Goal: Task Accomplishment & Management: Use online tool/utility

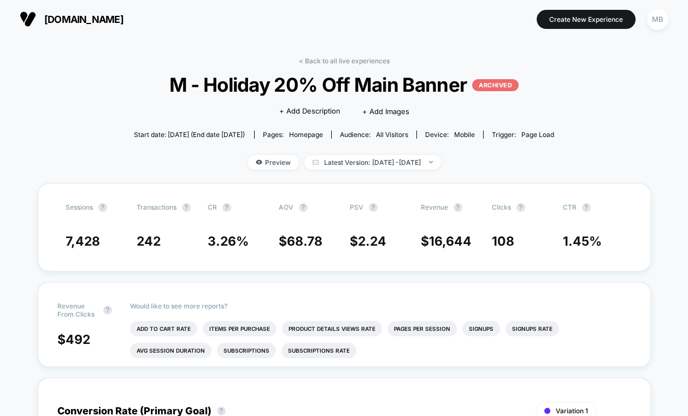
click at [66, 9] on section "[DOMAIN_NAME]" at bounding box center [122, 18] width 213 height 27
click at [72, 15] on span "[DOMAIN_NAME]" at bounding box center [83, 19] width 79 height 11
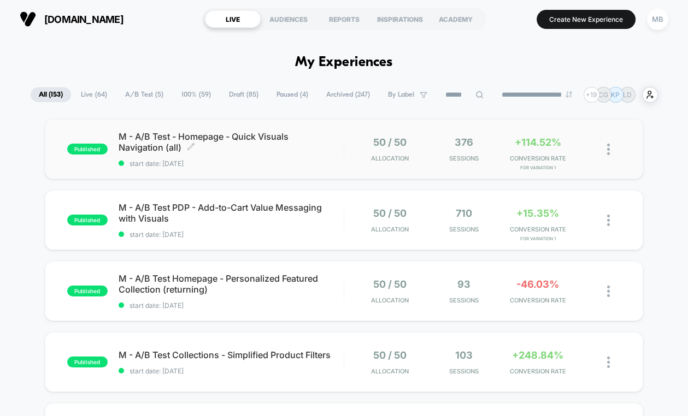
click at [262, 156] on div "M - A/B Test - Homepage - Quick Visuals Navigation (all) Click to edit experien…" at bounding box center [231, 149] width 225 height 37
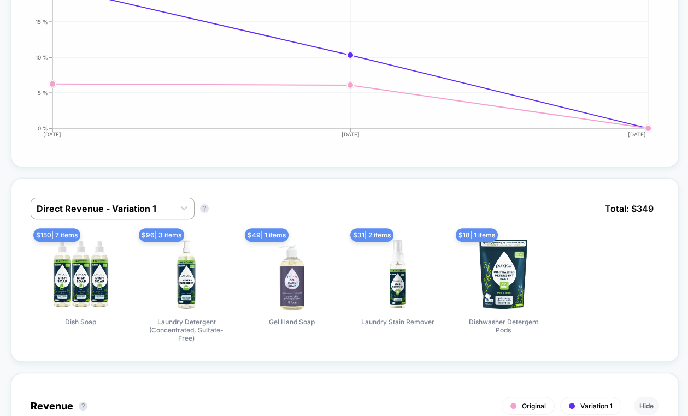
scroll to position [558, 0]
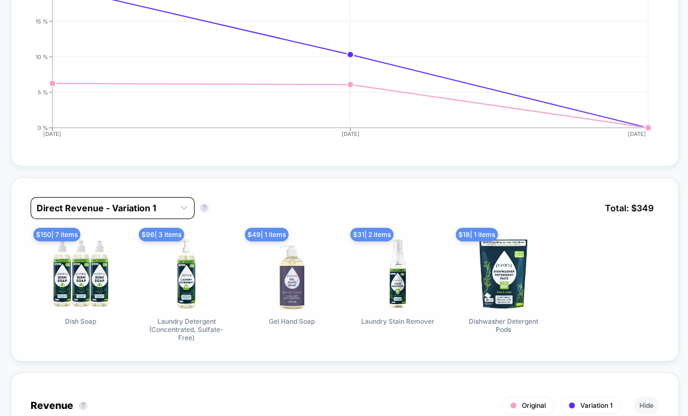
click at [126, 206] on div at bounding box center [103, 208] width 132 height 13
click at [304, 181] on div "Direct Revenue - Variation 1 Direct Revenue - Variation 1 ? Total: $ 349 $ 150 …" at bounding box center [344, 270] width 667 height 184
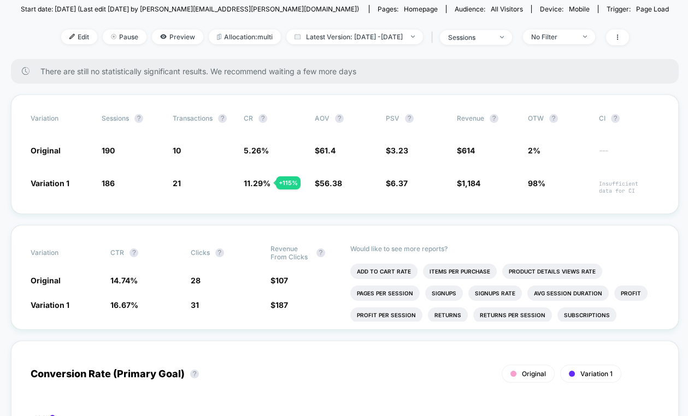
scroll to position [124, 0]
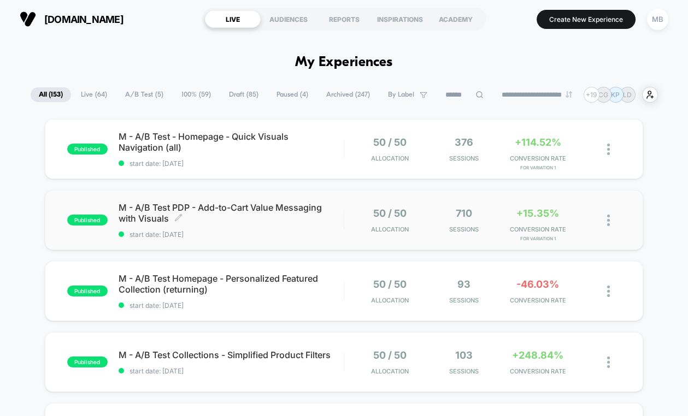
click at [228, 222] on span "M - A/B Test PDP - Add-to-Cart Value Messaging with Visuals Click to edit exper…" at bounding box center [231, 213] width 225 height 22
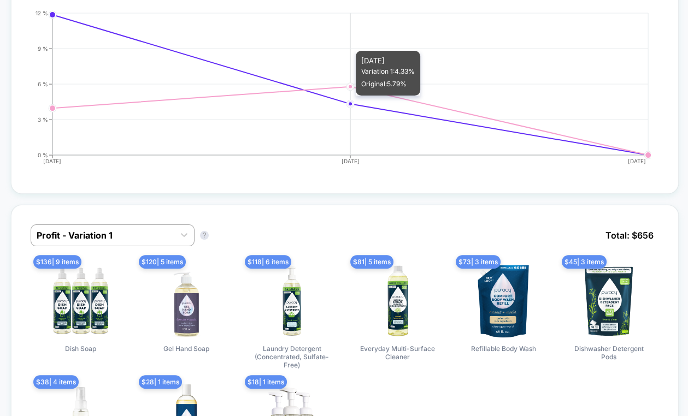
scroll to position [525, 0]
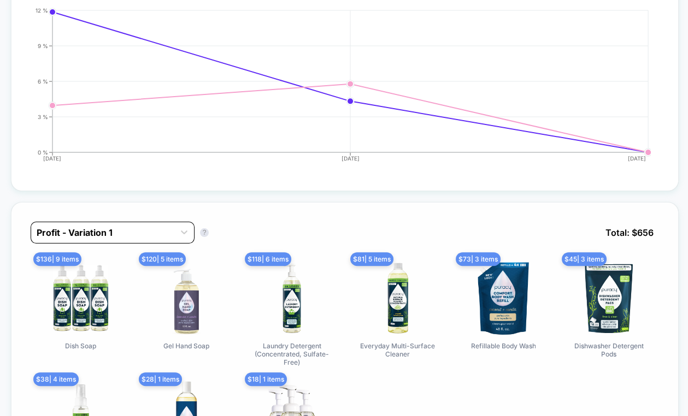
click at [147, 239] on div at bounding box center [103, 232] width 132 height 13
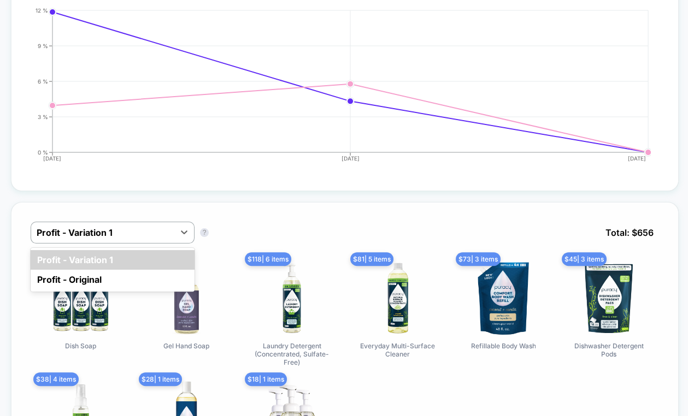
click at [243, 245] on div "option Profit - Variation 1 focused, 1 of 2. 2 results available. Use Up and Do…" at bounding box center [345, 241] width 628 height 38
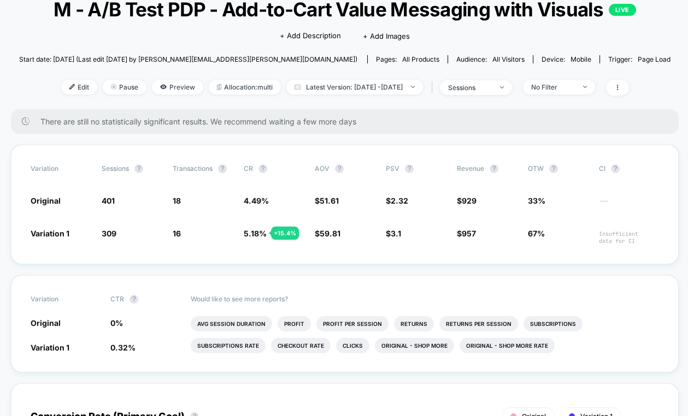
scroll to position [77, 0]
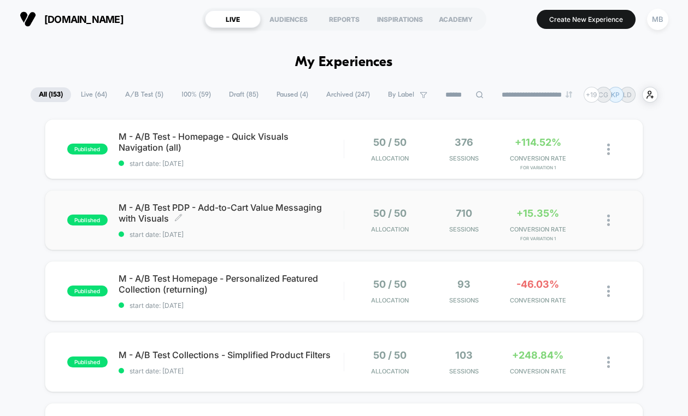
scroll to position [36, 0]
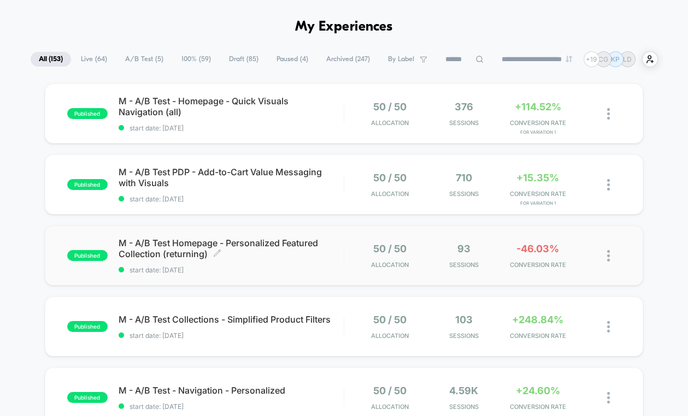
click at [293, 246] on span "M - A/B Test Homepage - Personalized Featured Collection (returning) Click to e…" at bounding box center [231, 249] width 225 height 22
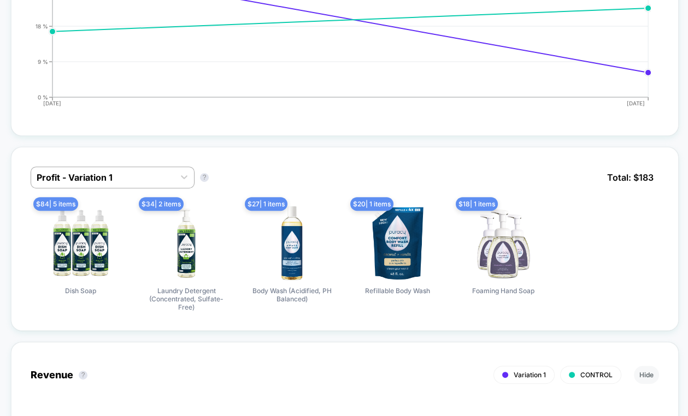
scroll to position [623, 0]
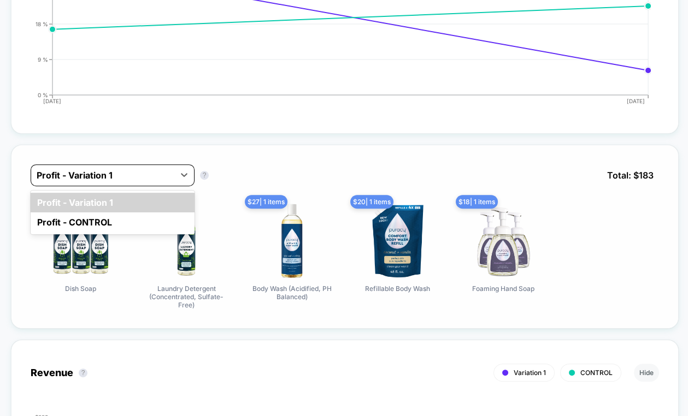
click at [122, 169] on div at bounding box center [103, 175] width 132 height 13
click at [257, 164] on div "option Profit - Variation 1 focused, 1 of 2. 2 results available. Use Up and Do…" at bounding box center [345, 183] width 628 height 38
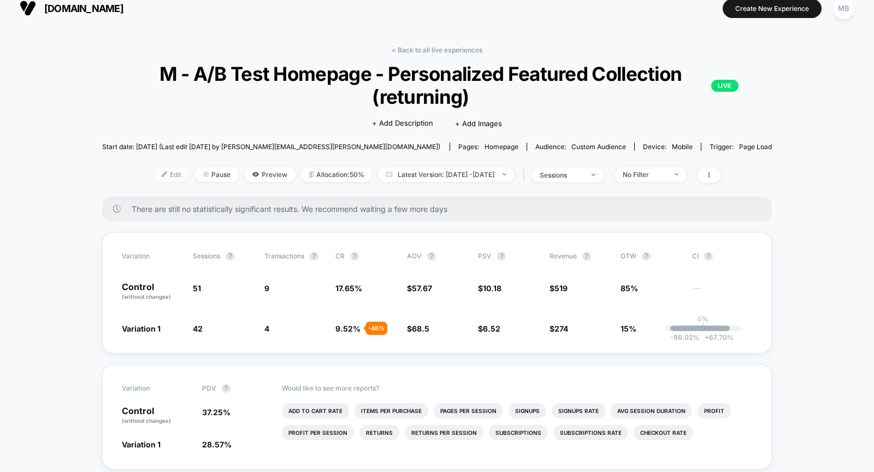
scroll to position [0, 0]
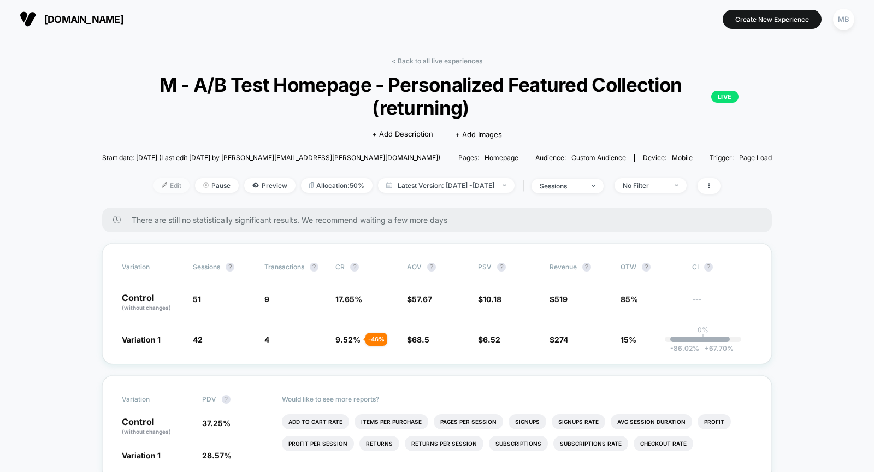
click at [158, 181] on span "Edit" at bounding box center [171, 185] width 36 height 15
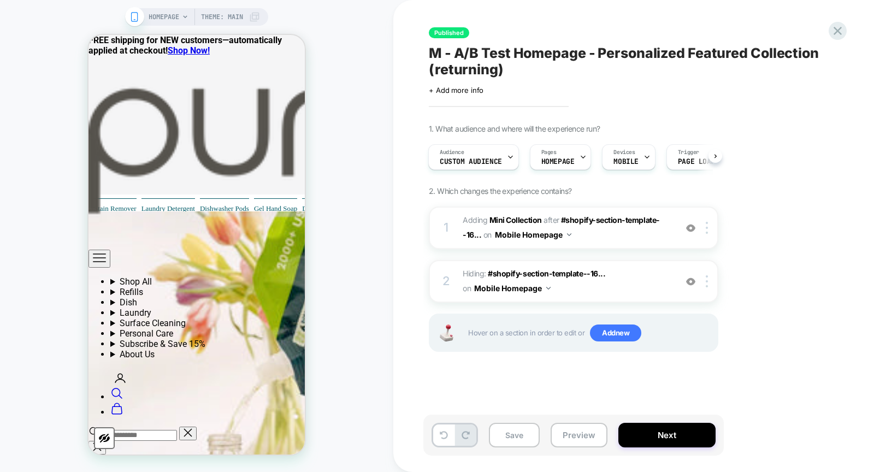
scroll to position [894, 0]
click at [476, 217] on span "Adding Mini Collection" at bounding box center [502, 219] width 79 height 9
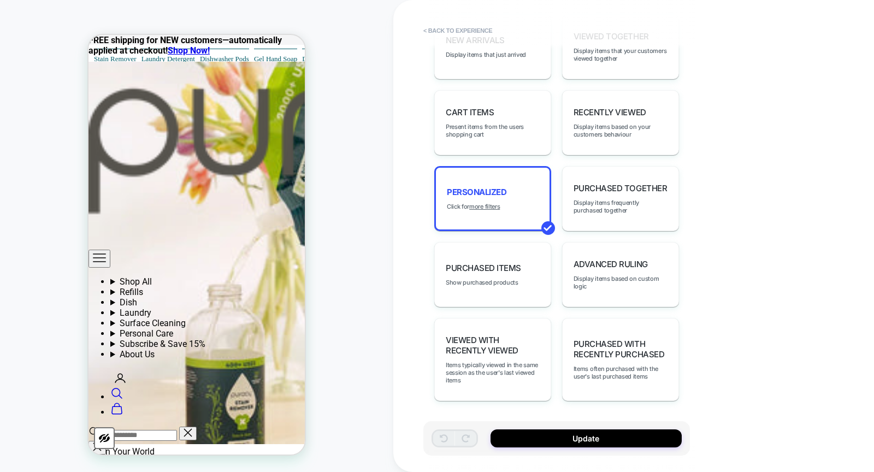
scroll to position [1028, 0]
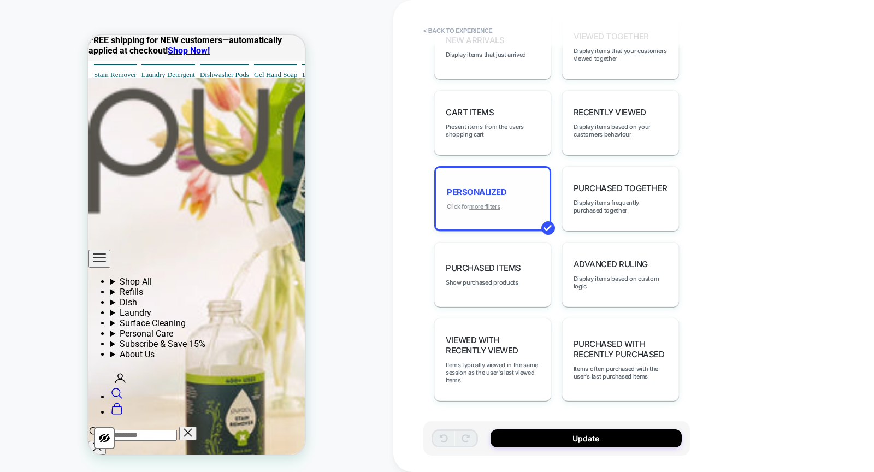
click at [486, 210] on u "more filters" at bounding box center [484, 207] width 31 height 8
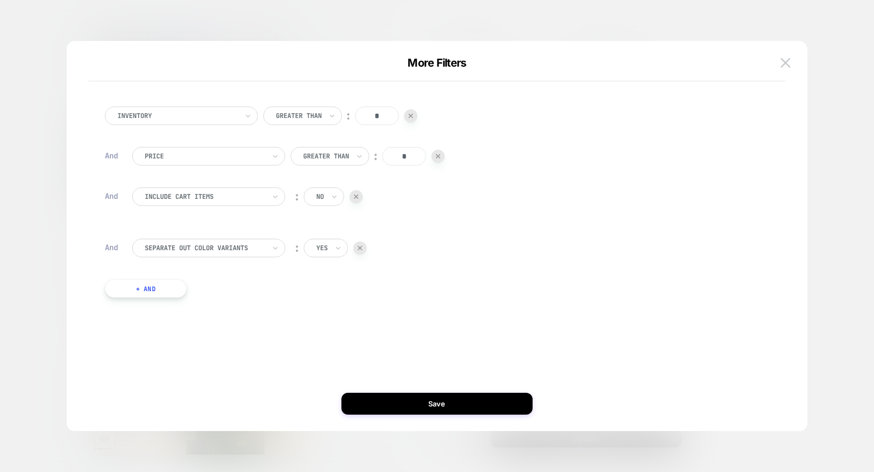
click at [362, 251] on div at bounding box center [359, 247] width 13 height 13
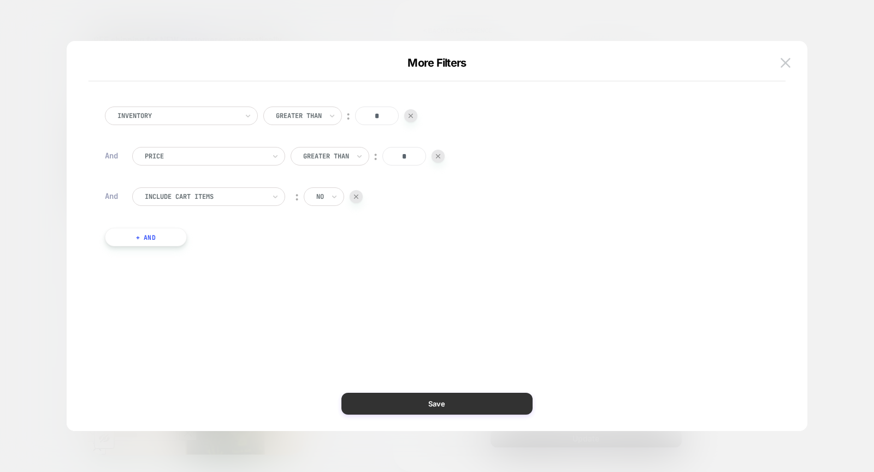
click at [401, 401] on button "Save" at bounding box center [436, 404] width 191 height 22
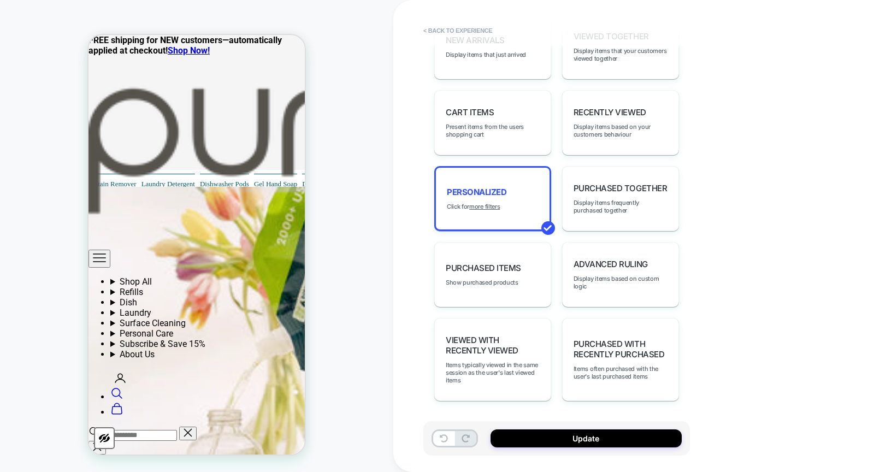
scroll to position [920, 0]
click at [494, 207] on u "more filters" at bounding box center [484, 207] width 31 height 8
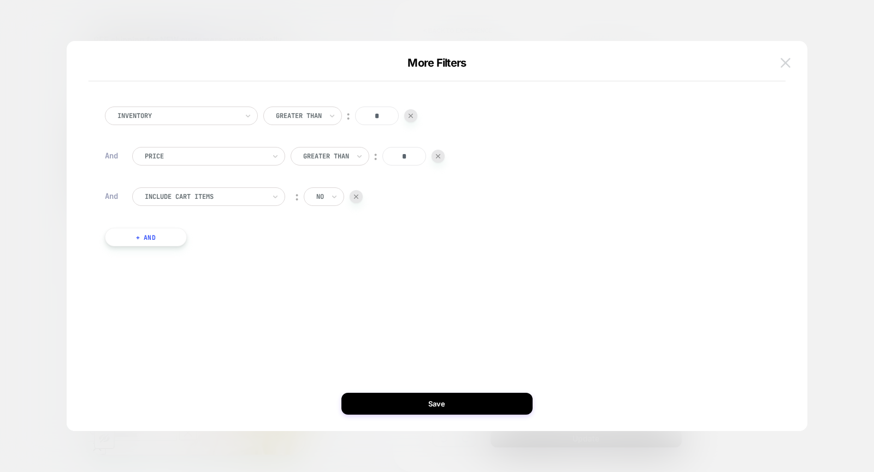
click at [687, 56] on button at bounding box center [785, 63] width 16 height 16
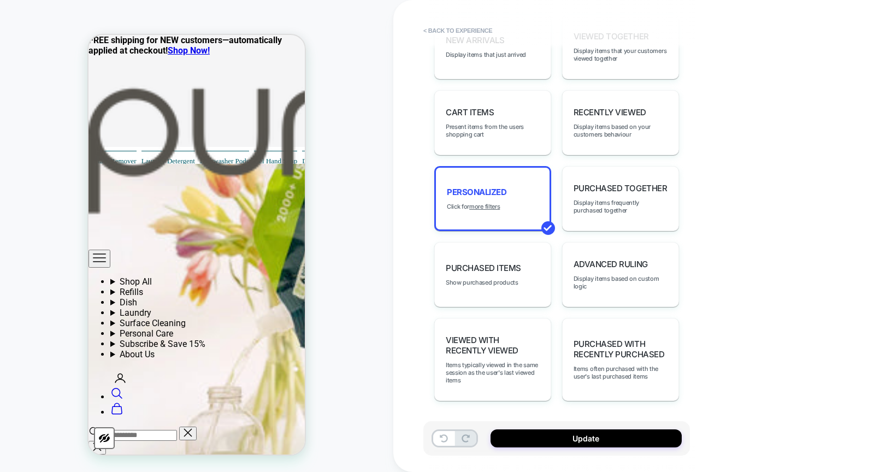
scroll to position [940, 0]
click at [450, 26] on button "< Back to experience" at bounding box center [458, 30] width 80 height 17
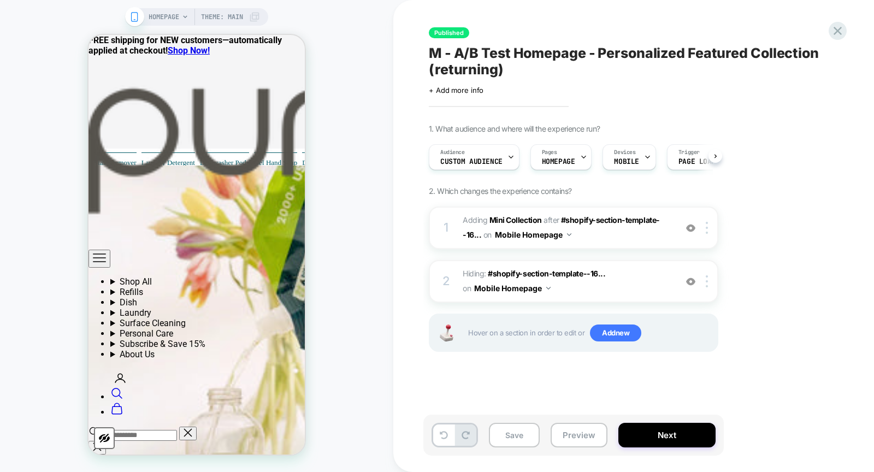
scroll to position [0, 1]
click at [490, 57] on span "M - A/B Test Homepage - Personalized Featured Collection (returning)" at bounding box center [628, 61] width 399 height 33
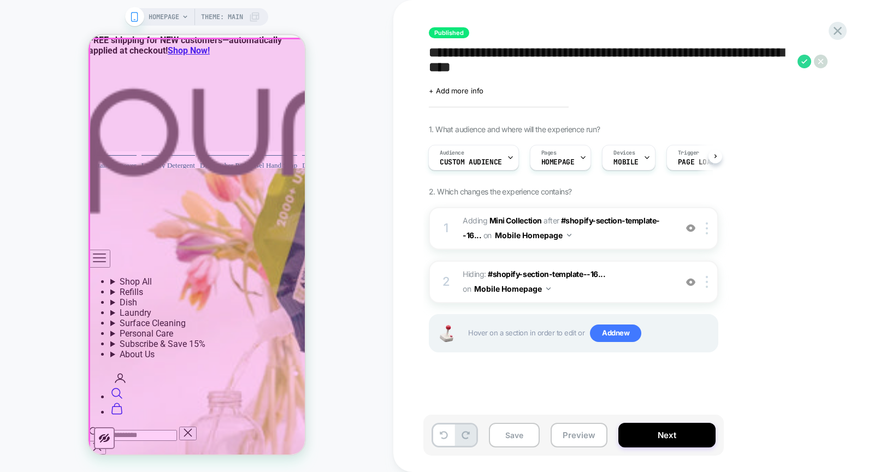
scroll to position [913, 0]
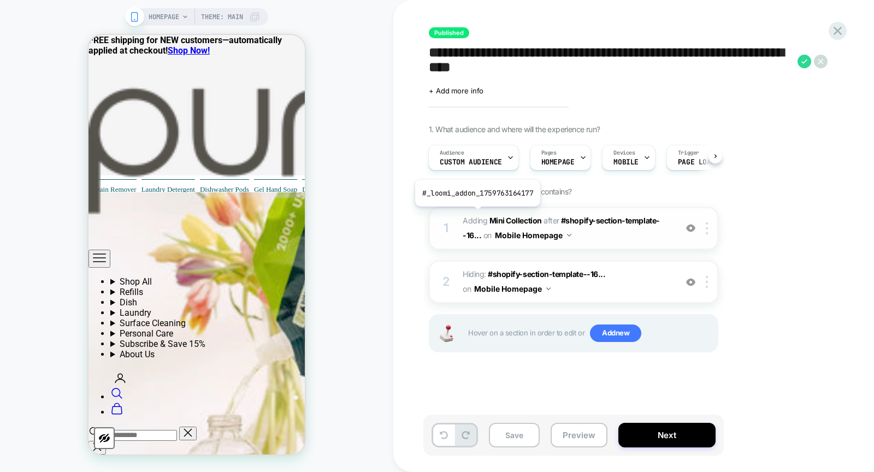
click at [476, 216] on span "Adding Mini Collection" at bounding box center [502, 220] width 79 height 9
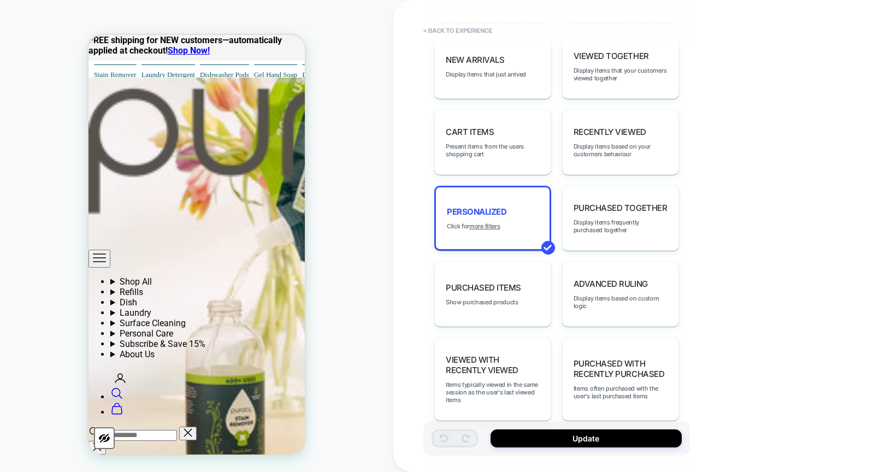
scroll to position [722, 0]
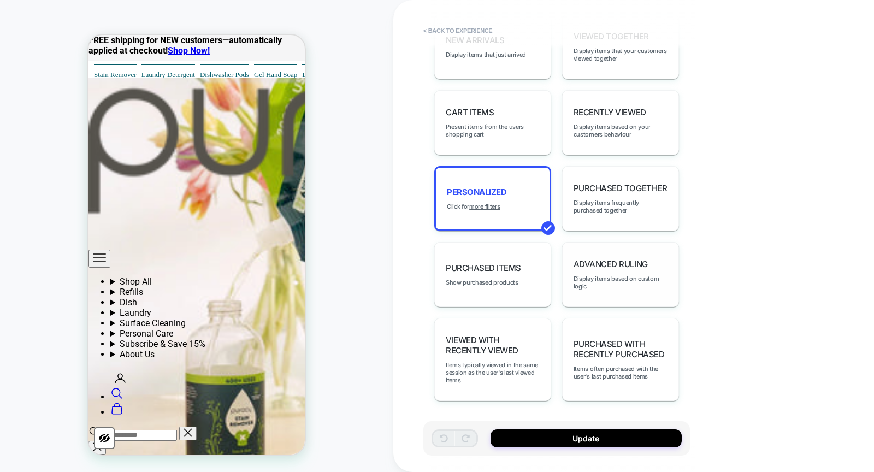
click at [612, 277] on div "Advanced Ruling Display items based on custom logic" at bounding box center [620, 274] width 117 height 65
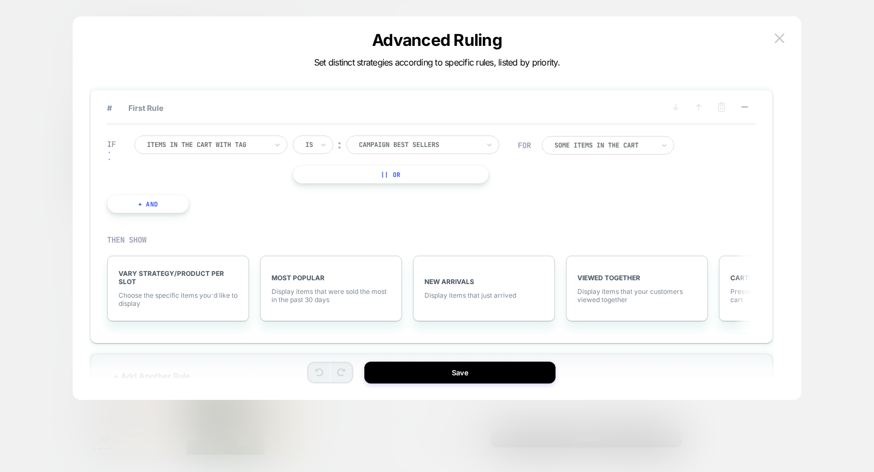
click at [232, 140] on div at bounding box center [207, 145] width 120 height 10
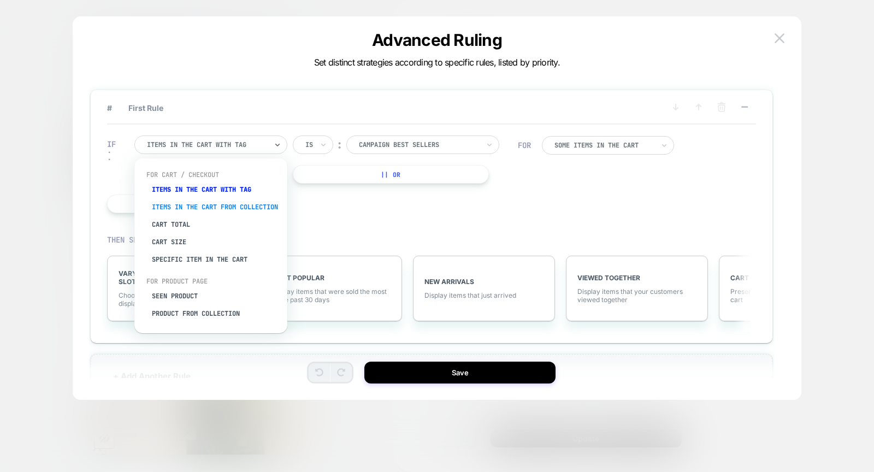
scroll to position [25, 0]
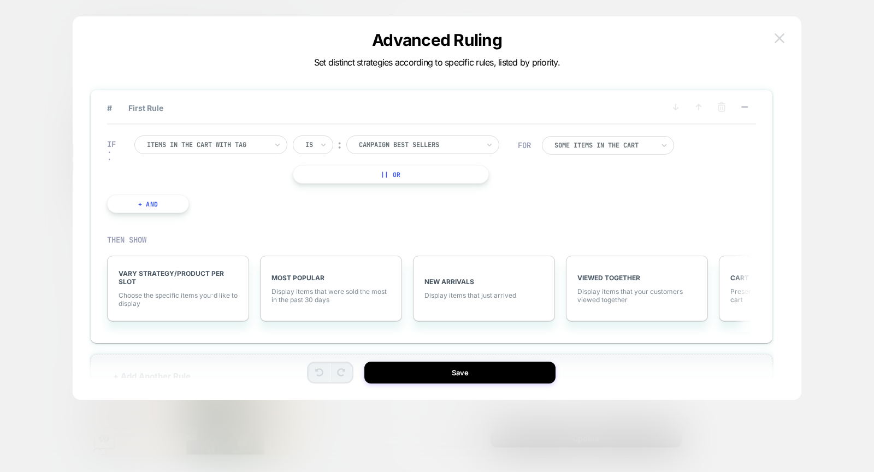
click at [687, 38] on img at bounding box center [779, 37] width 10 height 9
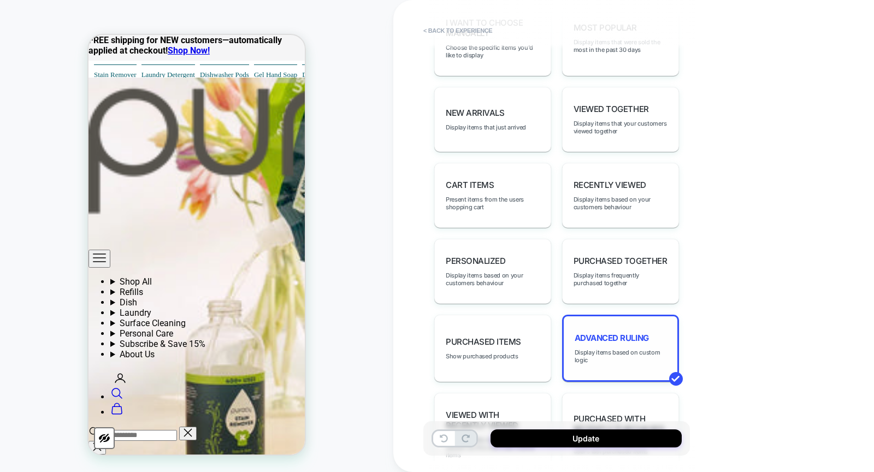
scroll to position [648, 0]
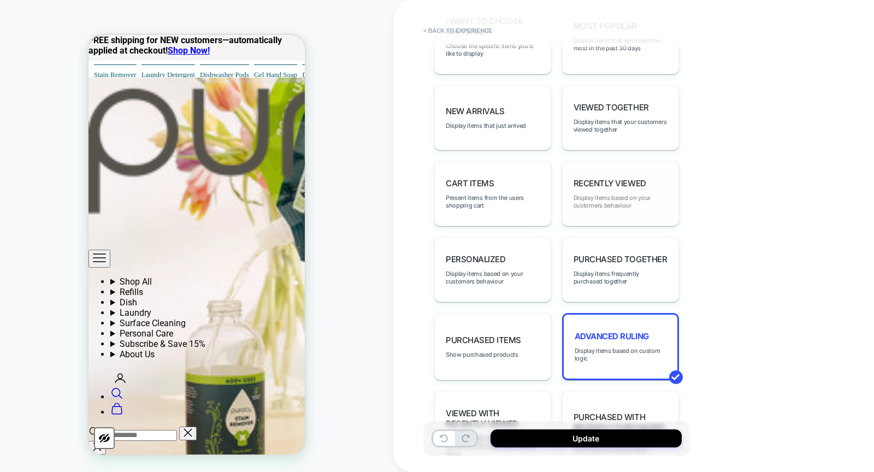
click at [619, 209] on span "Display items based on your customers behaviour" at bounding box center [620, 201] width 94 height 15
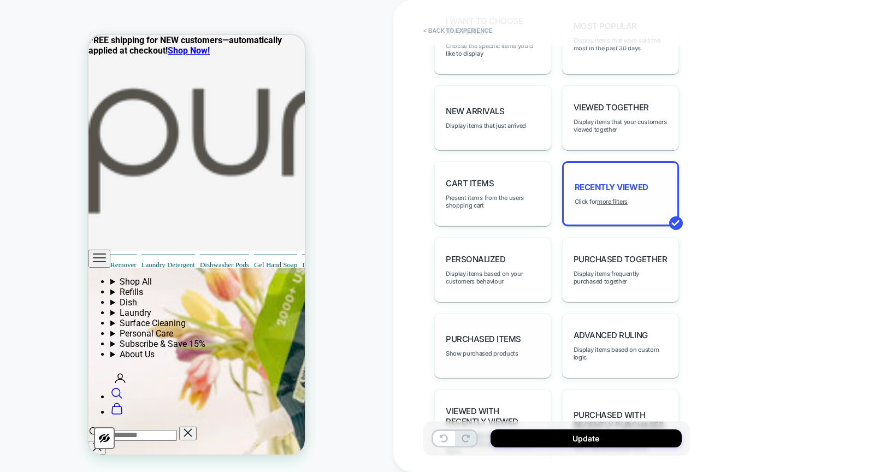
scroll to position [836, 0]
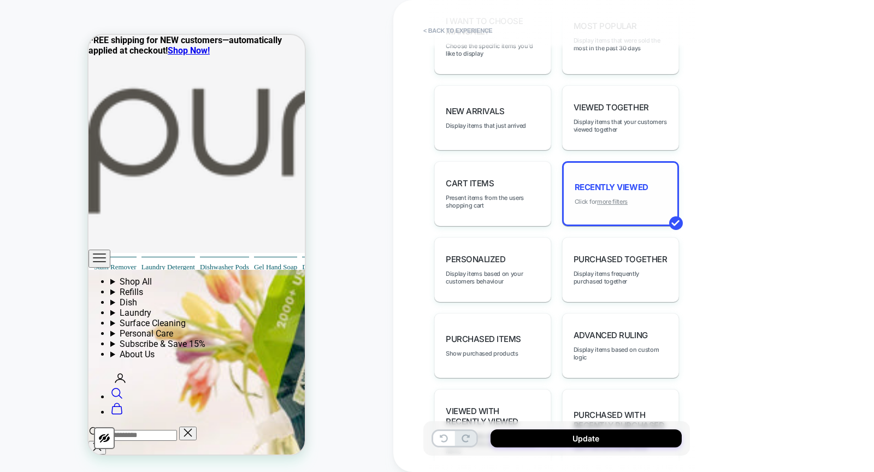
click at [619, 205] on u "more filters" at bounding box center [612, 202] width 31 height 8
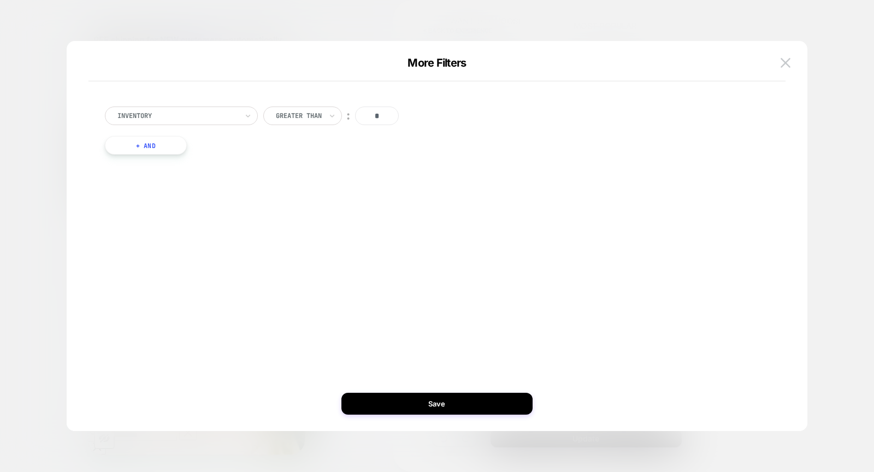
click at [141, 160] on div "Inventory Greater Than ︰ * + And" at bounding box center [431, 130] width 665 height 81
click at [139, 144] on button "+ And" at bounding box center [146, 145] width 82 height 19
click at [166, 156] on div at bounding box center [205, 156] width 120 height 10
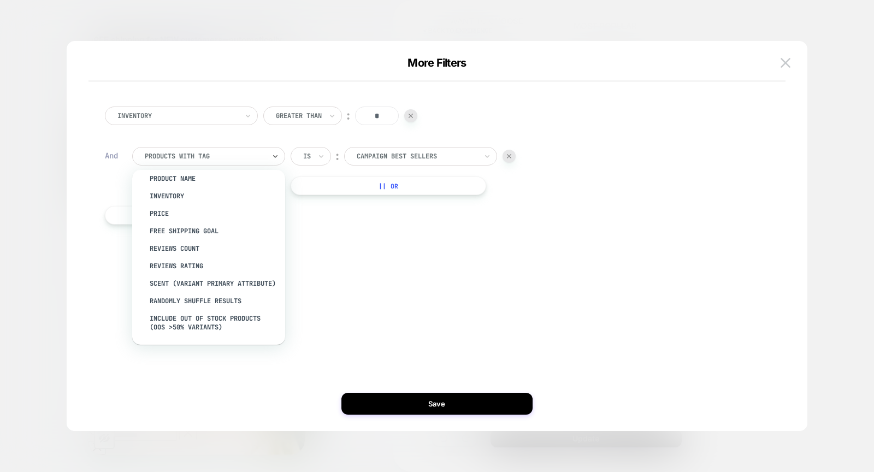
scroll to position [59, 0]
click at [184, 228] on div "Reviews Count" at bounding box center [214, 231] width 142 height 17
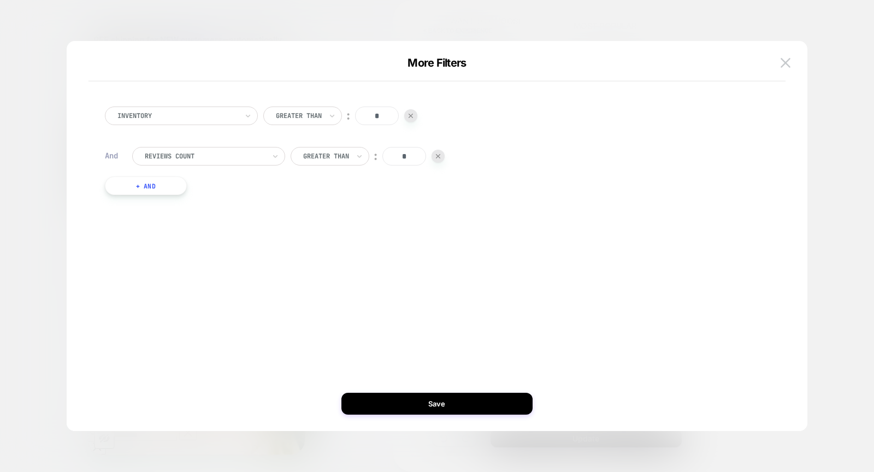
click at [161, 197] on div "Inventory Greater Than ︰ * And Reviews Count Greater Than ︰ * + And" at bounding box center [431, 150] width 665 height 121
click at [174, 187] on button "+ And" at bounding box center [146, 185] width 82 height 19
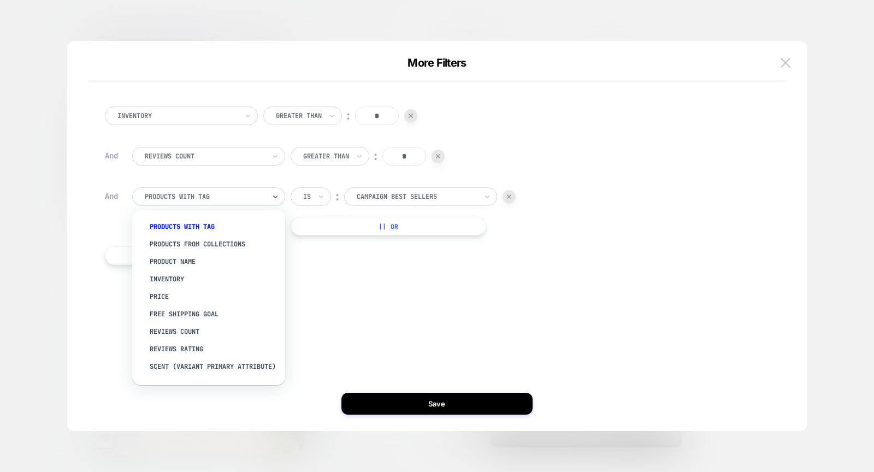
click at [197, 195] on div at bounding box center [205, 197] width 120 height 10
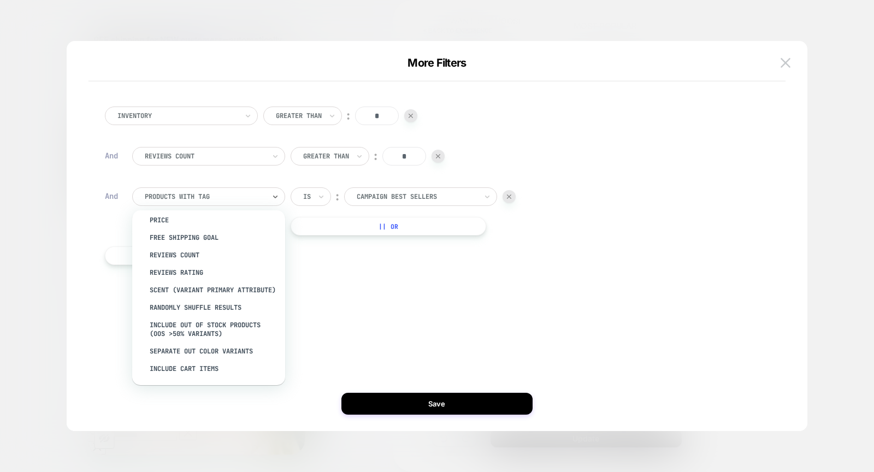
scroll to position [81, 0]
click at [223, 334] on div "Include out of stock products (OOS >50% Variants)" at bounding box center [214, 329] width 142 height 26
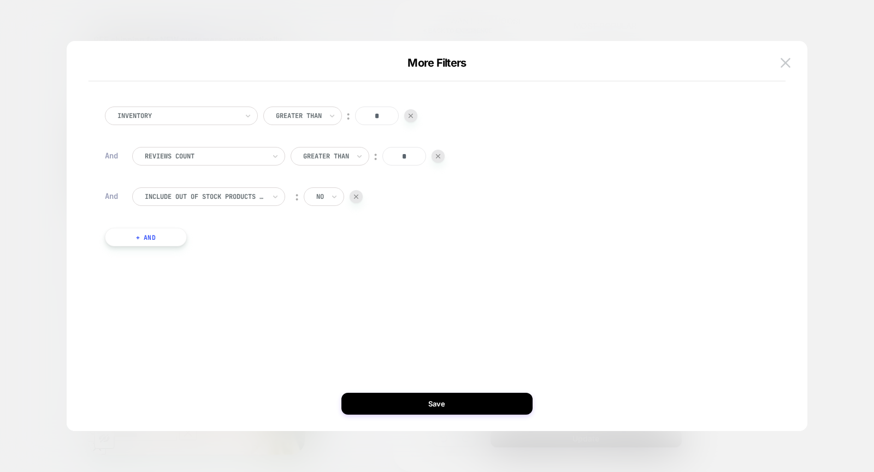
click at [150, 243] on button "+ And" at bounding box center [146, 237] width 82 height 19
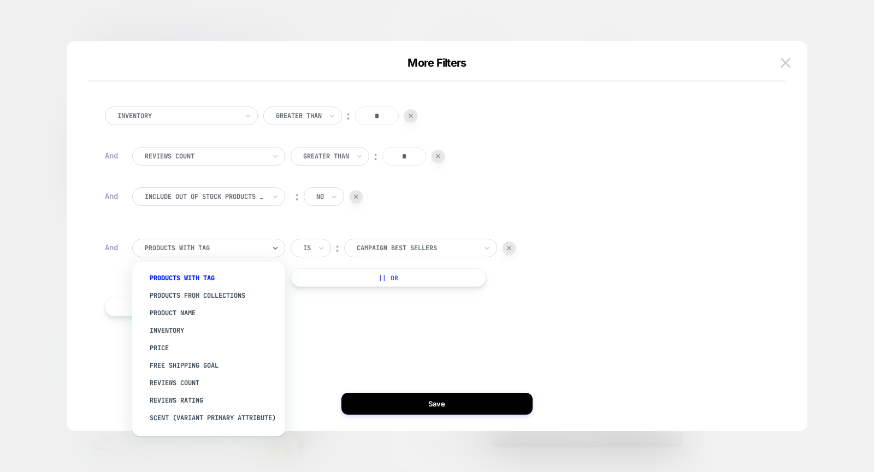
click at [198, 244] on div at bounding box center [205, 248] width 120 height 10
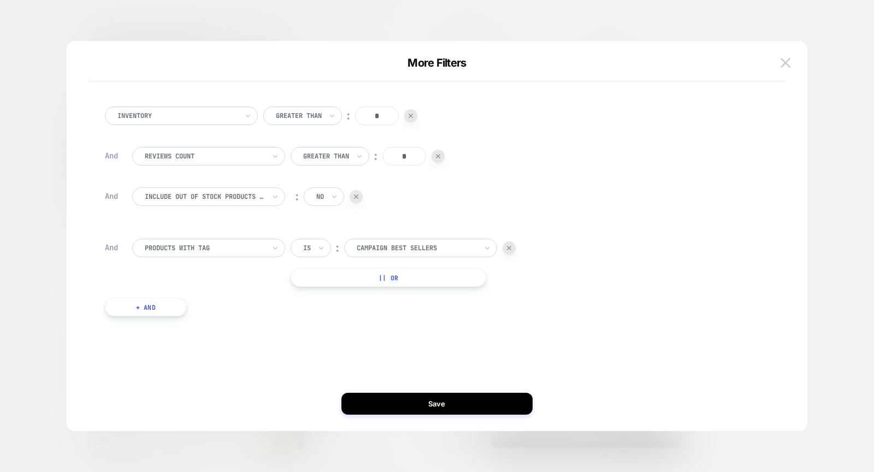
click at [511, 247] on img at bounding box center [509, 248] width 4 height 4
click at [356, 193] on div at bounding box center [356, 196] width 13 height 13
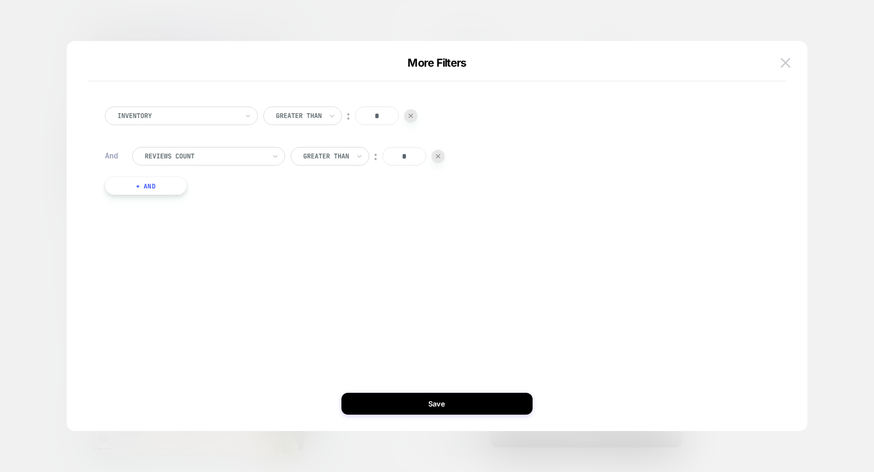
click at [146, 186] on button "+ And" at bounding box center [146, 185] width 82 height 19
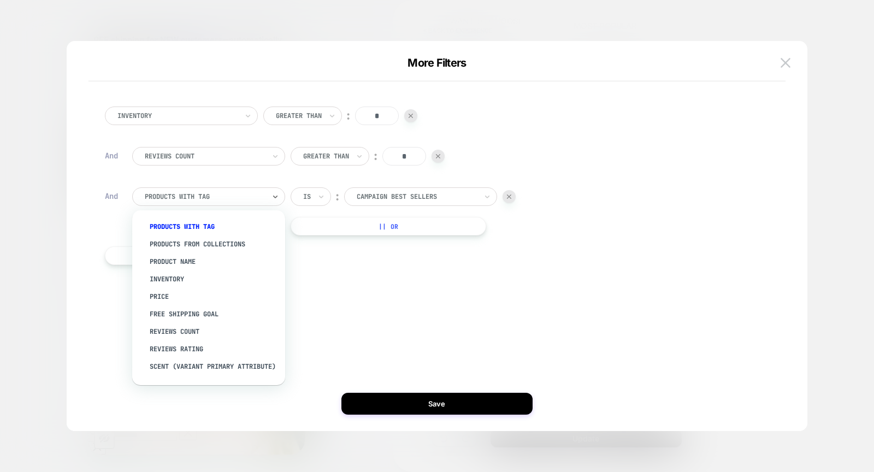
click at [205, 195] on div at bounding box center [205, 197] width 120 height 10
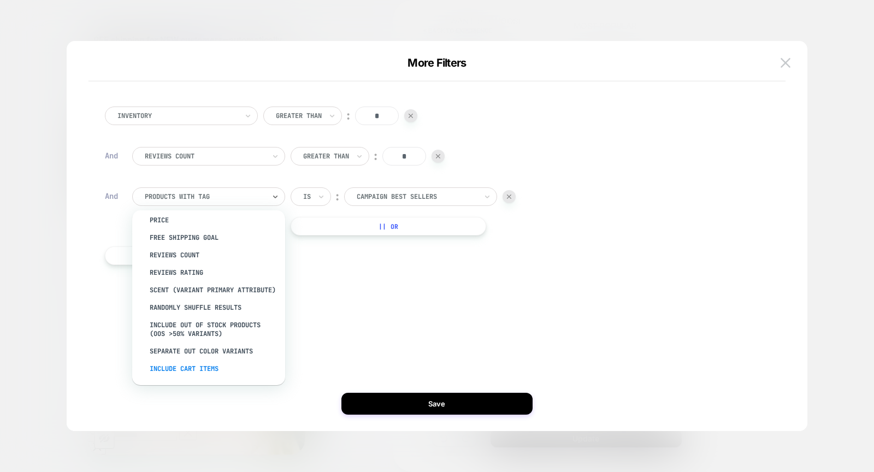
click at [212, 370] on div "Include Cart Items" at bounding box center [214, 368] width 142 height 17
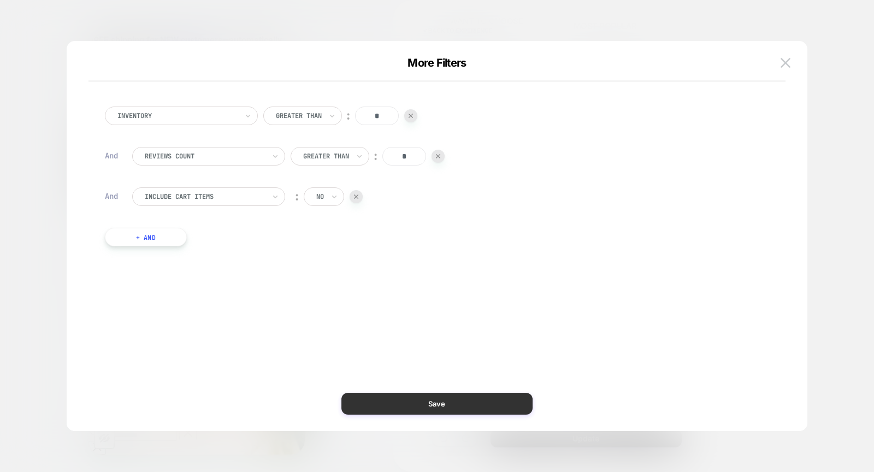
click at [388, 404] on button "Save" at bounding box center [436, 404] width 191 height 22
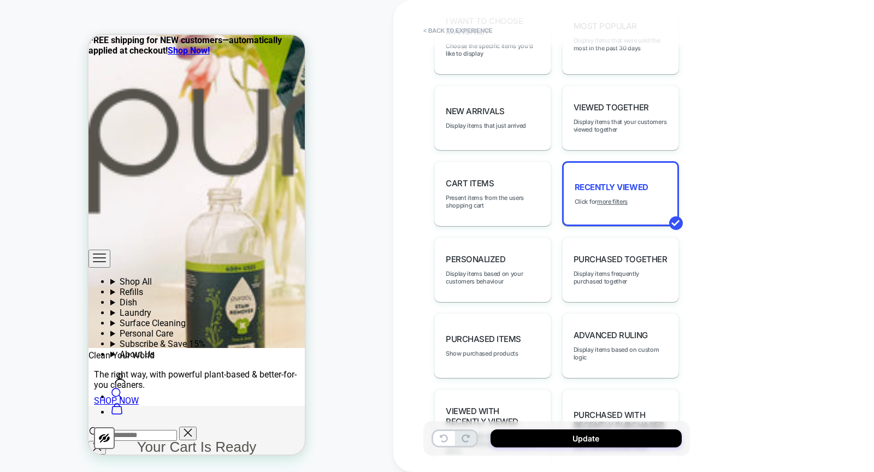
scroll to position [1147, 0]
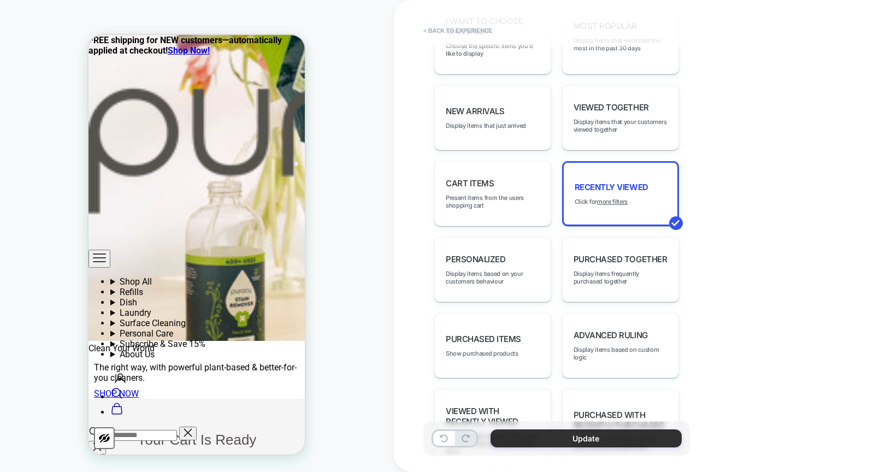
click at [547, 416] on button "Update" at bounding box center [585, 438] width 191 height 18
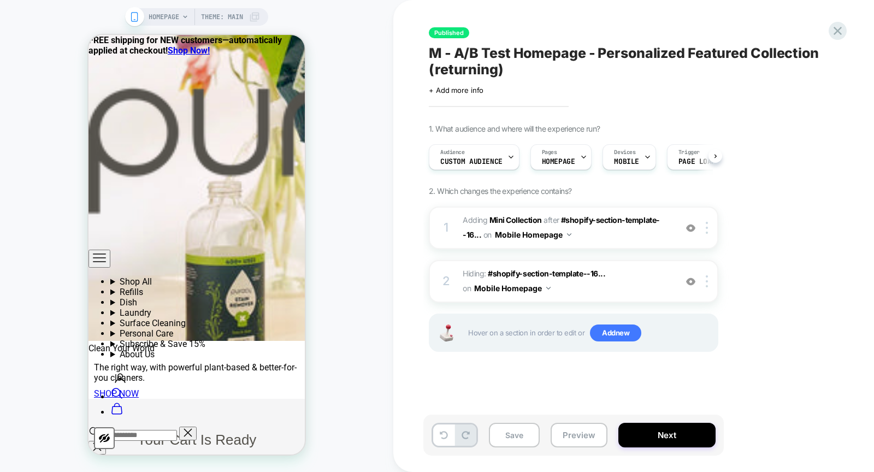
scroll to position [0, 1]
click at [513, 416] on button "Save" at bounding box center [514, 435] width 51 height 25
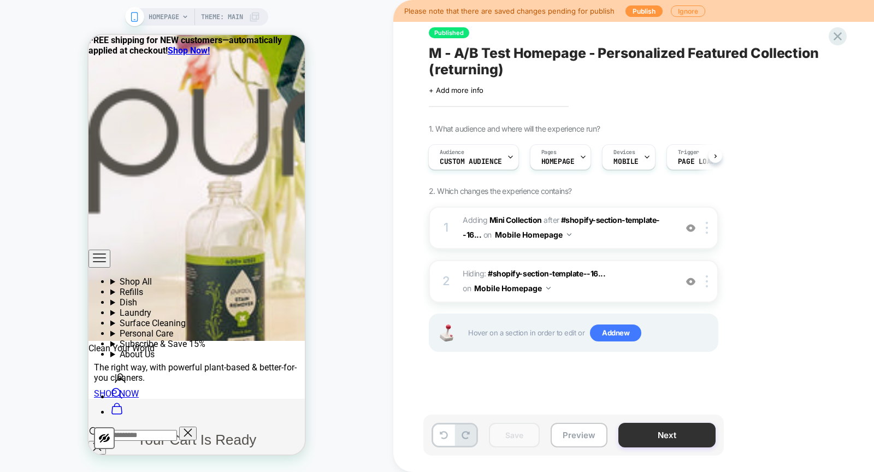
click at [684, 416] on button "Next" at bounding box center [666, 435] width 97 height 25
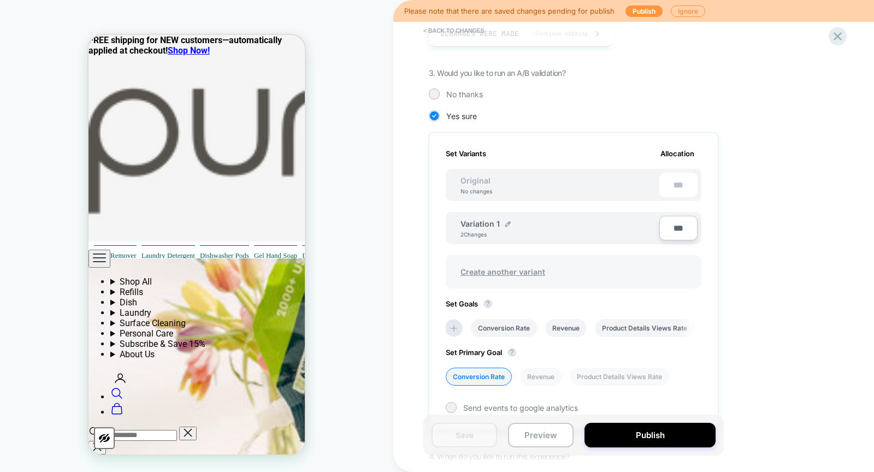
scroll to position [328, 0]
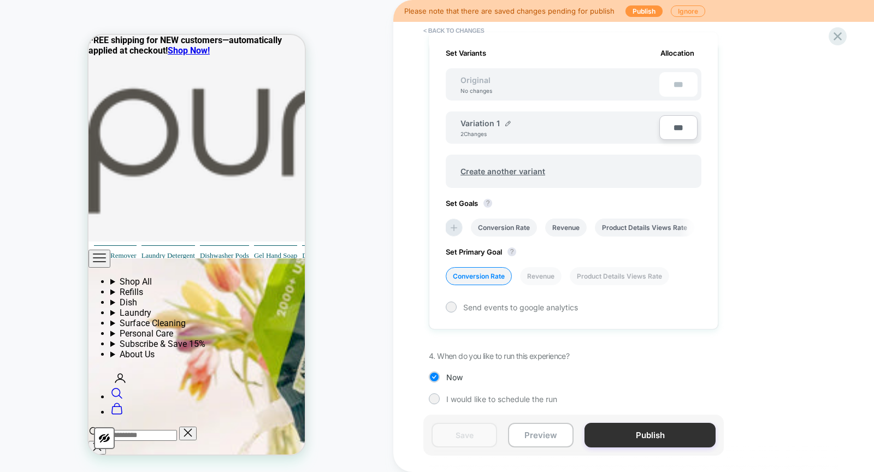
click at [648, 416] on button "Publish" at bounding box center [649, 435] width 131 height 25
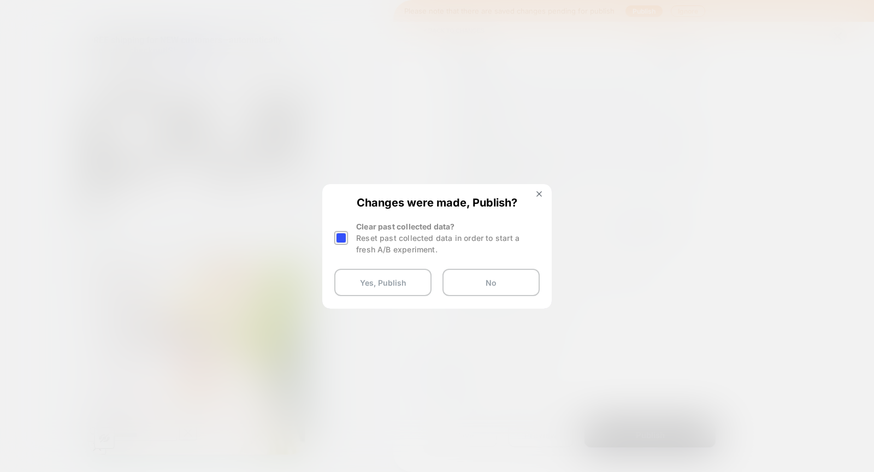
click at [338, 242] on div at bounding box center [341, 238] width 14 height 14
click at [357, 289] on button "Yes, Publish" at bounding box center [382, 282] width 97 height 27
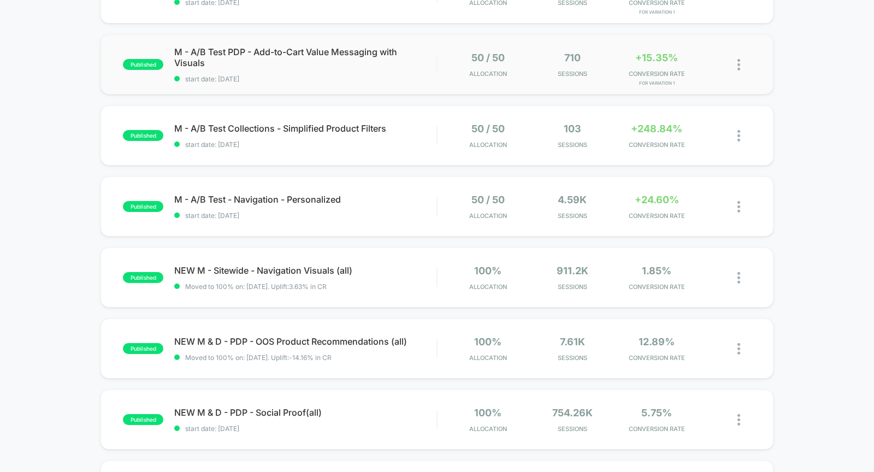
scroll to position [233, 0]
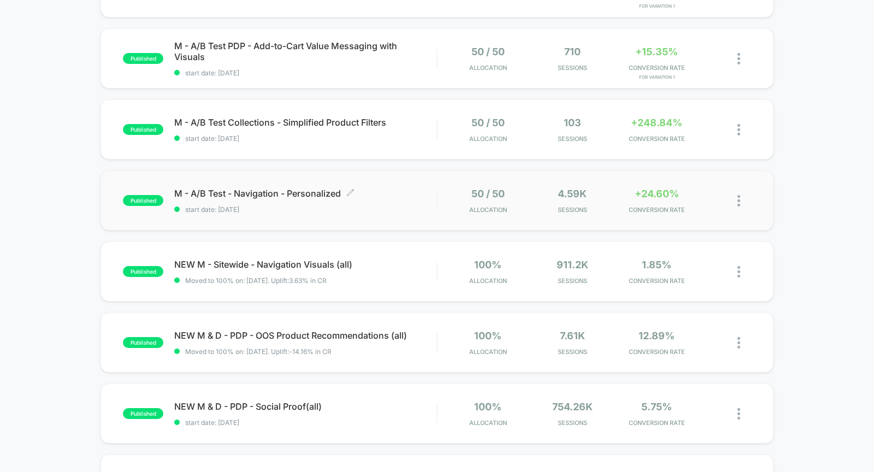
click at [280, 211] on span "start date: [DATE]" at bounding box center [305, 209] width 262 height 8
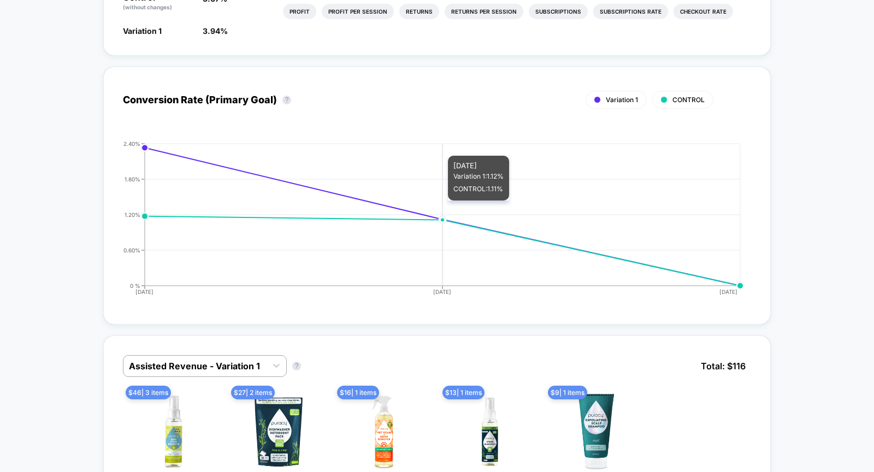
scroll to position [423, 0]
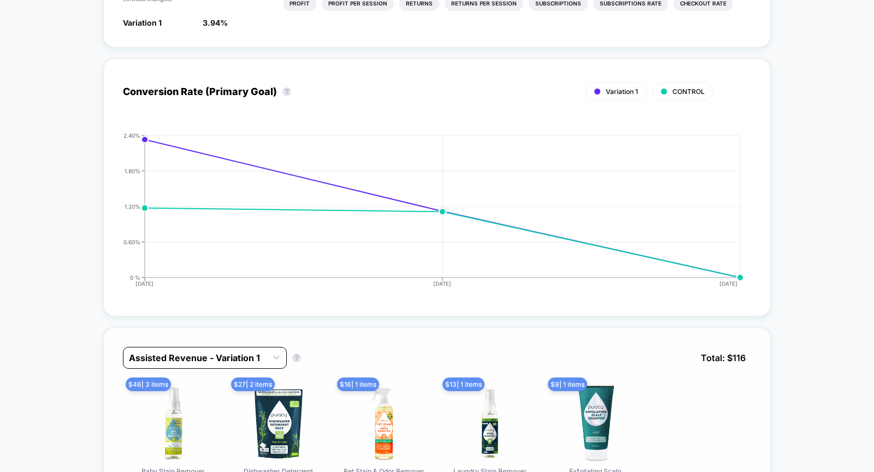
click at [243, 352] on div at bounding box center [195, 357] width 132 height 13
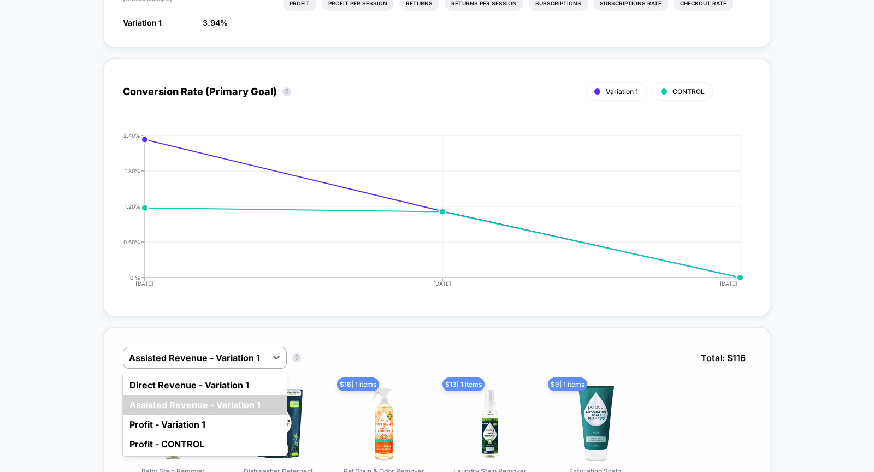
click at [232, 373] on div "Direct Revenue - Variation 1 Assisted Revenue - Variation 1 Profit - Variation …" at bounding box center [205, 414] width 164 height 83
click at [218, 382] on div "Direct Revenue - Variation 1" at bounding box center [205, 385] width 164 height 20
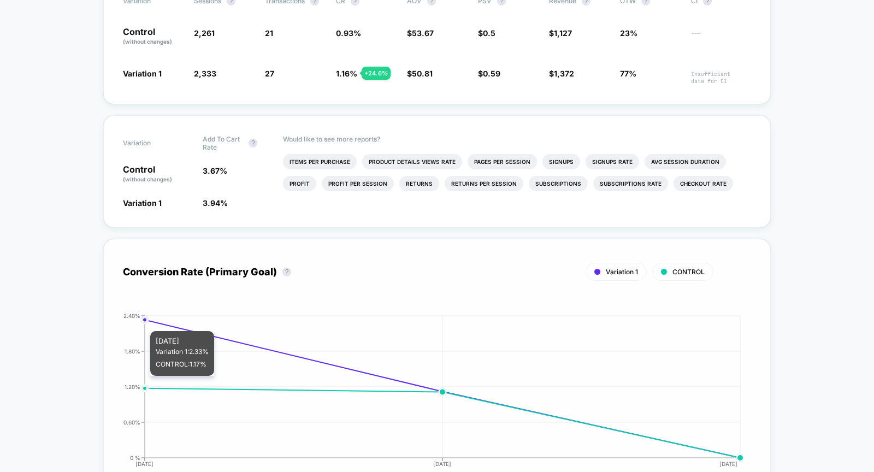
scroll to position [0, 0]
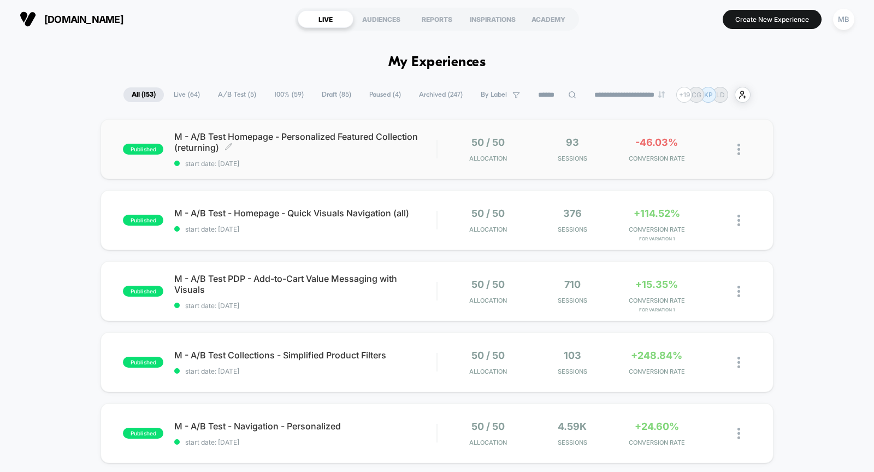
click at [202, 157] on div "M - A/B Test Homepage - Personalized Featured Collection (returning) Click to e…" at bounding box center [305, 149] width 262 height 37
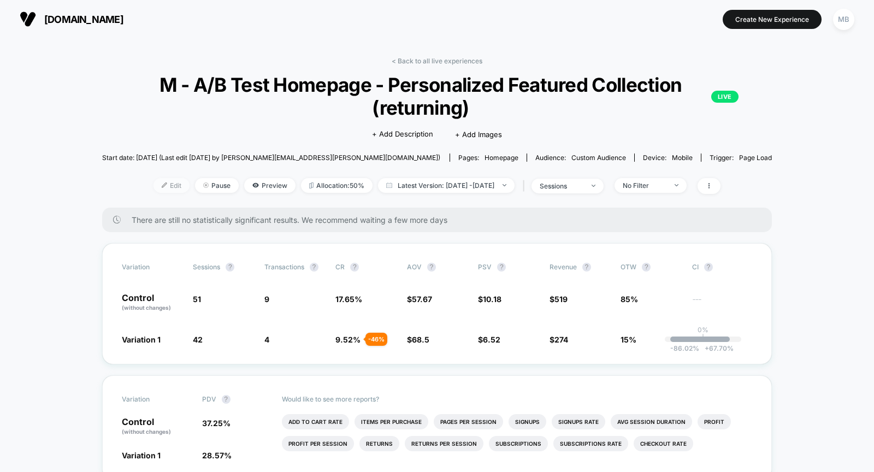
click at [153, 180] on span "Edit" at bounding box center [171, 185] width 36 height 15
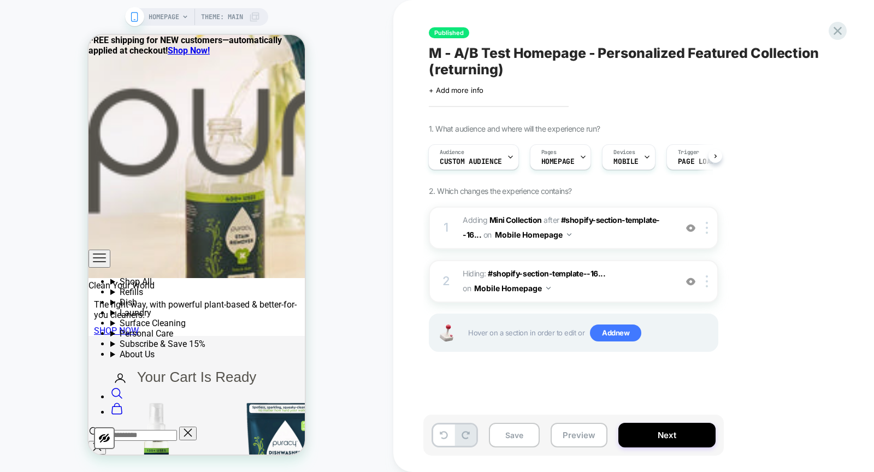
scroll to position [1219, 0]
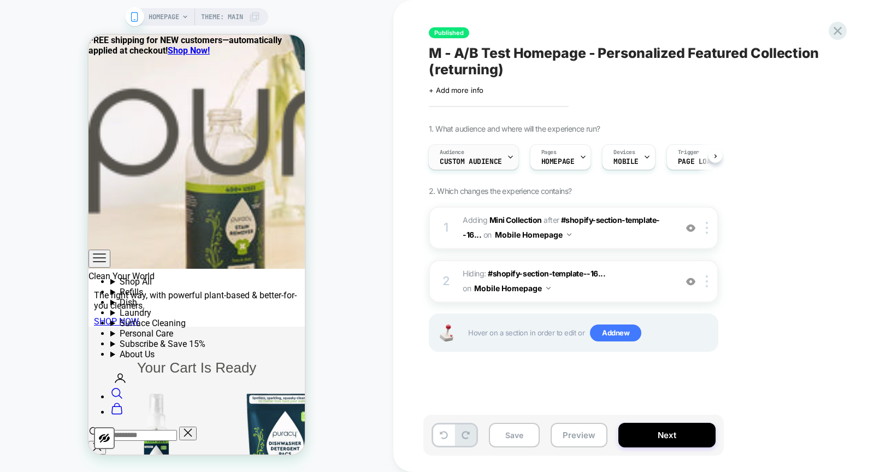
click at [474, 154] on div "Audience Custom Audience" at bounding box center [471, 157] width 84 height 25
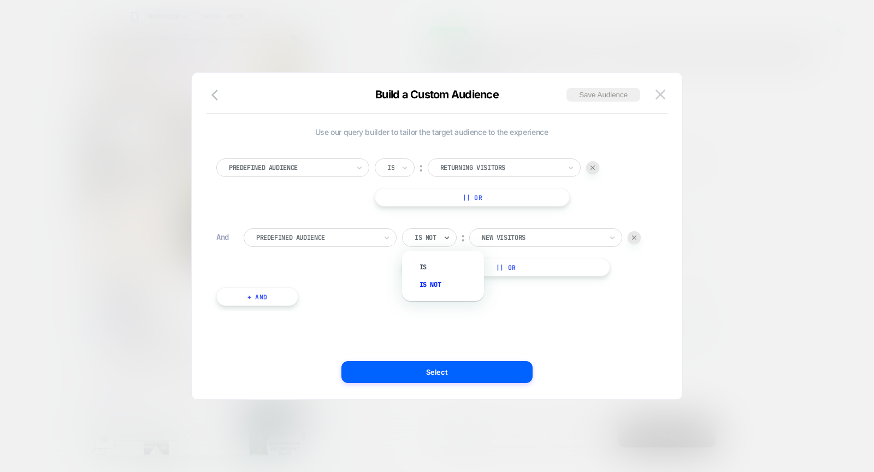
click at [439, 243] on div "Is not" at bounding box center [429, 237] width 55 height 19
click at [441, 262] on div "Is" at bounding box center [448, 266] width 71 height 17
click at [214, 98] on icon "button" at bounding box center [217, 94] width 13 height 13
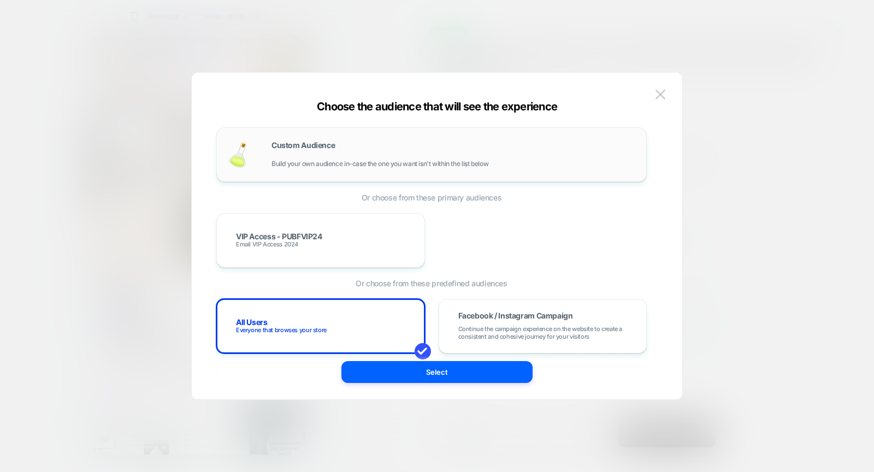
click at [362, 157] on div "Custom Audience Build your own audience in-case the one you want isn't within t…" at bounding box center [453, 154] width 364 height 26
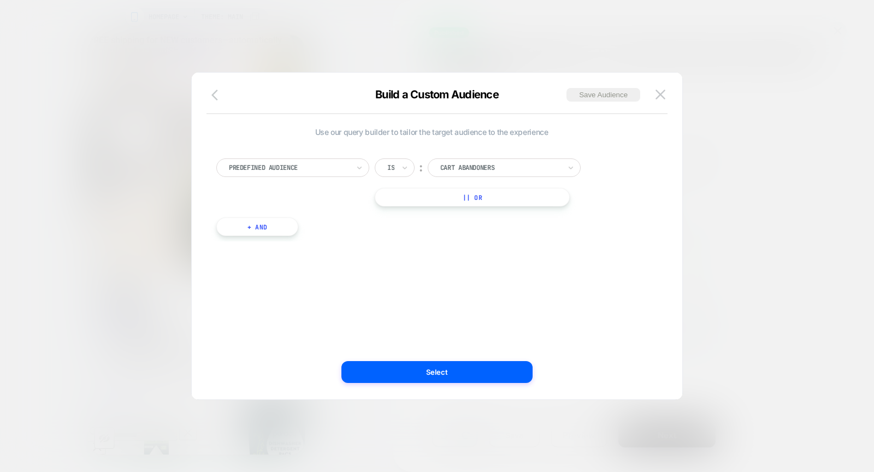
click at [214, 90] on icon "button" at bounding box center [217, 94] width 13 height 13
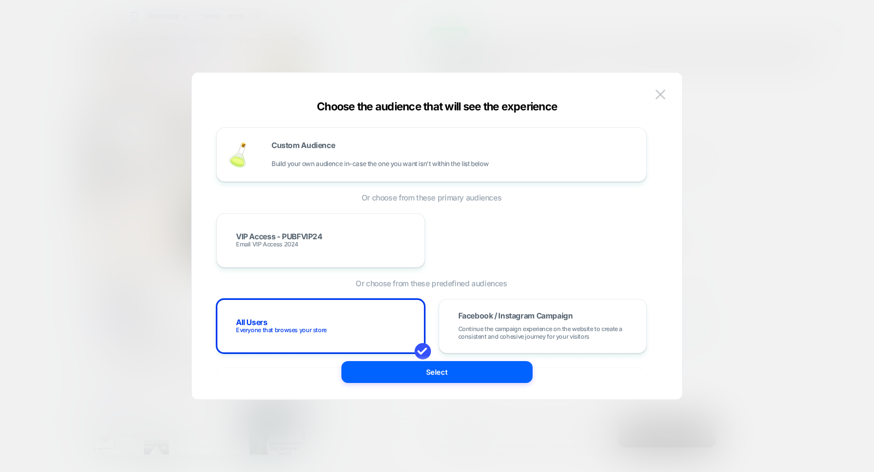
click at [671, 82] on div "Choose the audience that will see the experience Custom Audience Build your own…" at bounding box center [437, 236] width 492 height 328
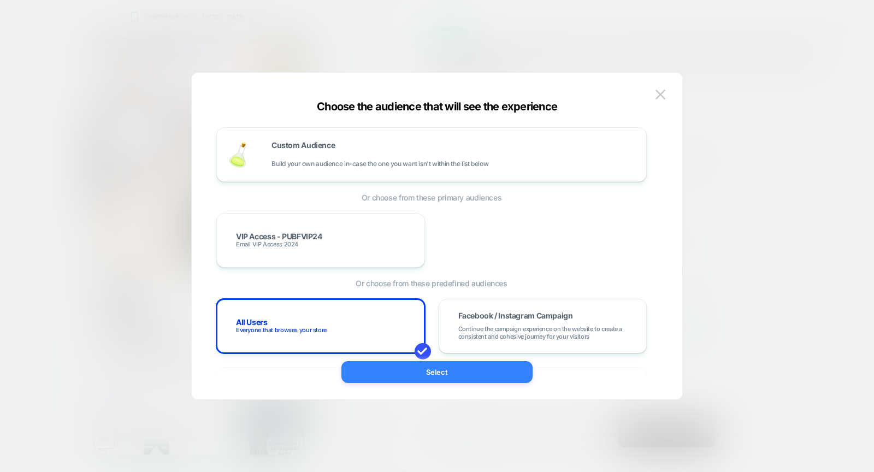
click at [501, 382] on button "Select" at bounding box center [436, 372] width 191 height 22
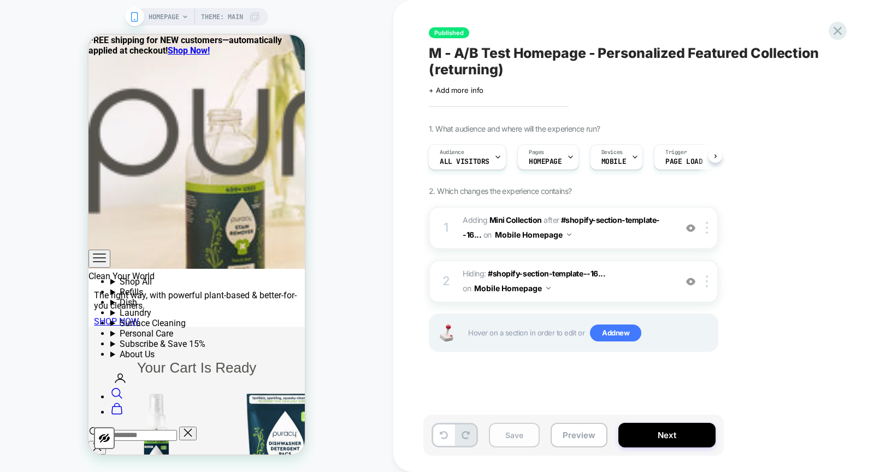
click at [519, 416] on button "Save" at bounding box center [514, 435] width 51 height 25
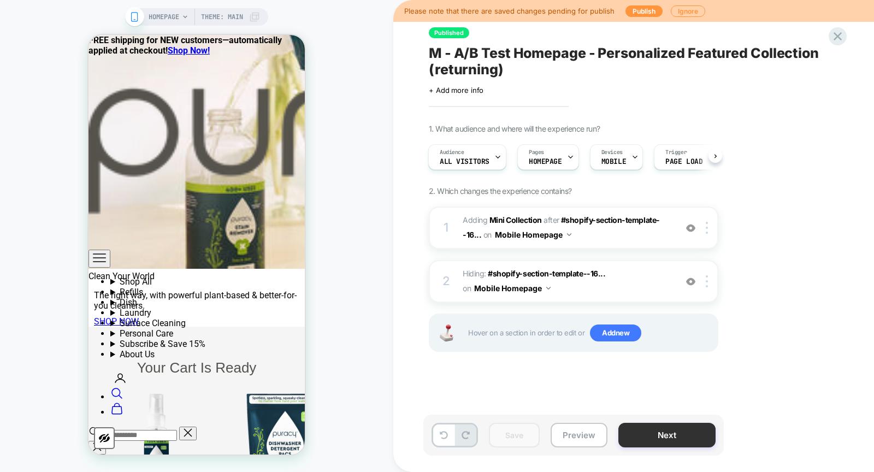
click at [640, 416] on button "Next" at bounding box center [666, 435] width 97 height 25
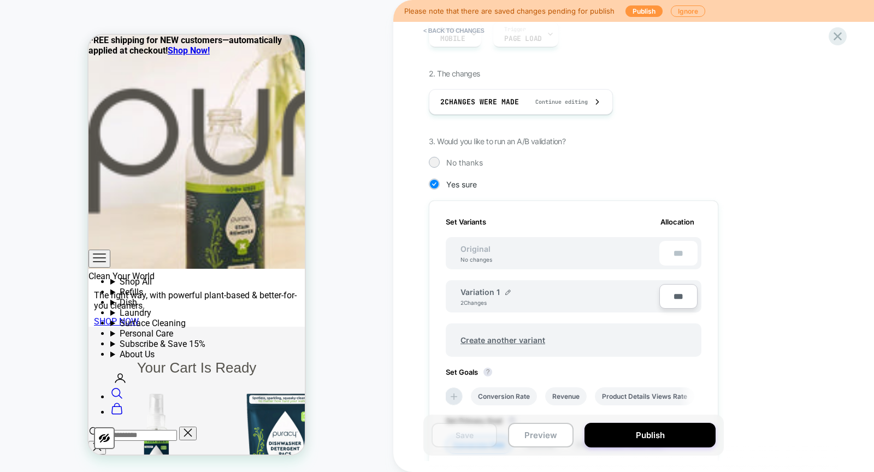
scroll to position [167, 0]
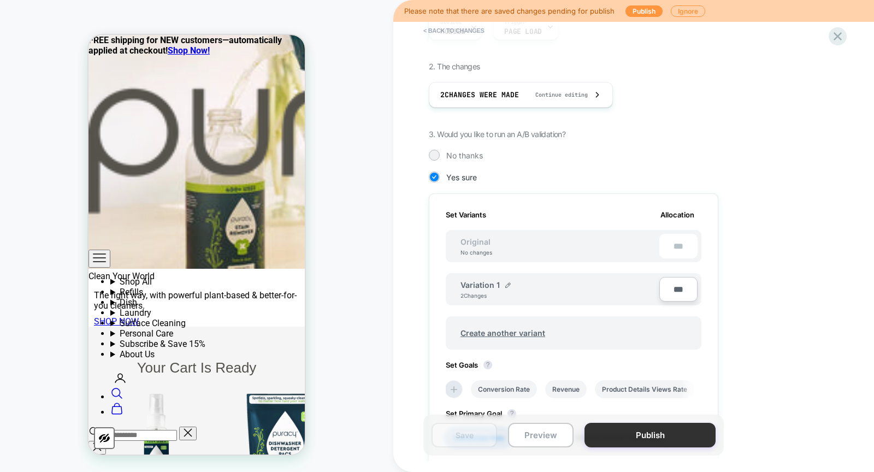
click at [635, 416] on button "Publish" at bounding box center [649, 435] width 131 height 25
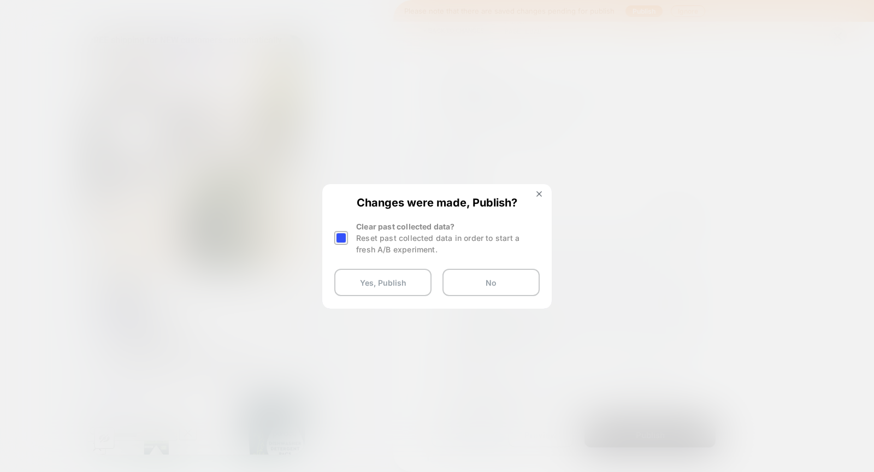
click at [346, 236] on div at bounding box center [341, 238] width 14 height 14
click at [373, 285] on button "Yes, Publish" at bounding box center [382, 282] width 97 height 27
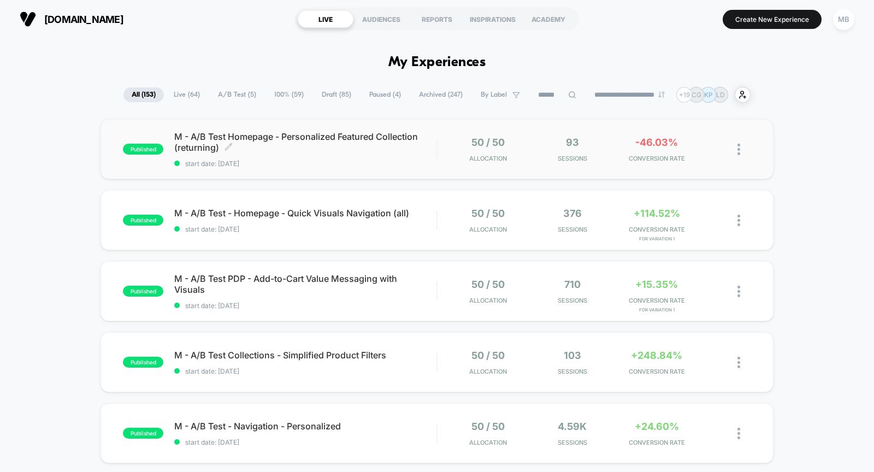
click at [245, 150] on span "M - A/B Test Homepage - Personalized Featured Collection (returning) Click to e…" at bounding box center [305, 142] width 262 height 22
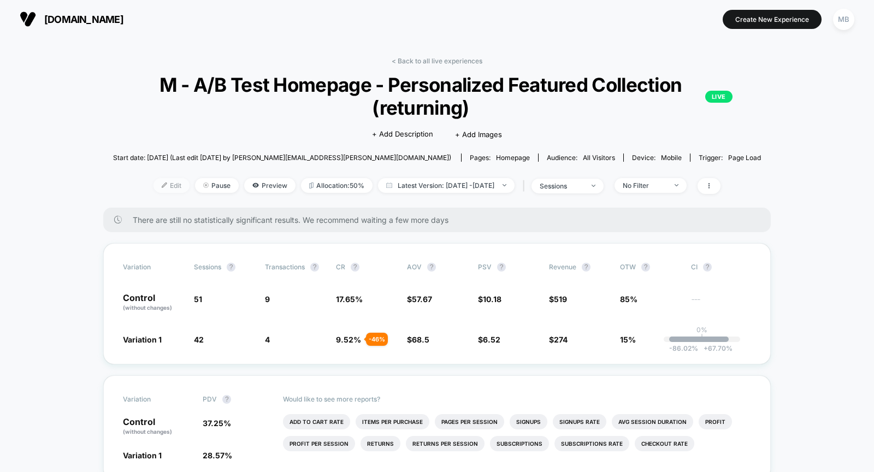
click at [153, 187] on span "Edit" at bounding box center [171, 185] width 36 height 15
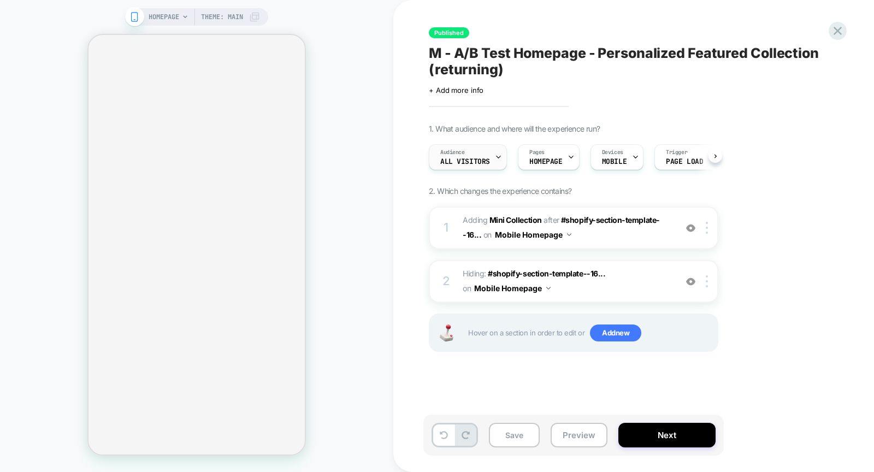
scroll to position [0, 1]
click at [469, 163] on span "All Visitors" at bounding box center [465, 162] width 50 height 8
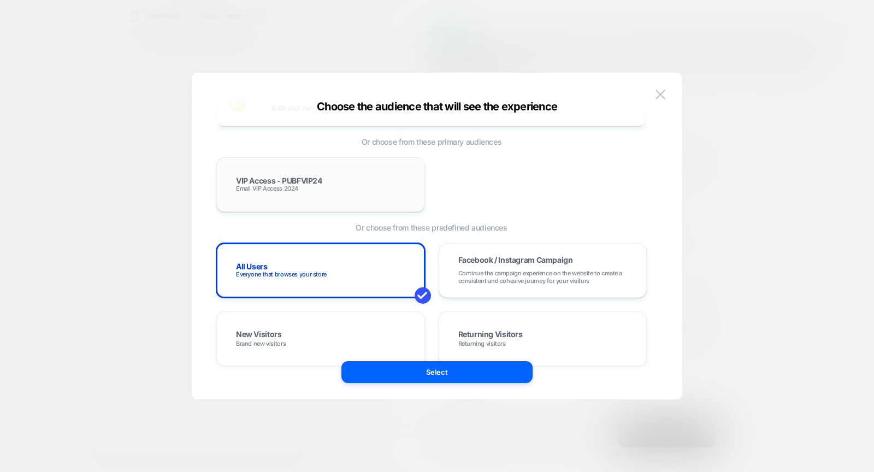
scroll to position [0, 0]
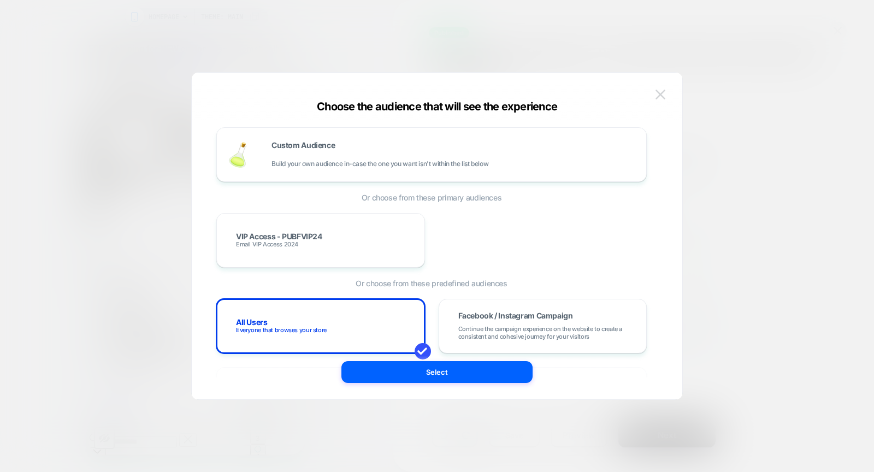
click at [661, 92] on img at bounding box center [660, 94] width 10 height 9
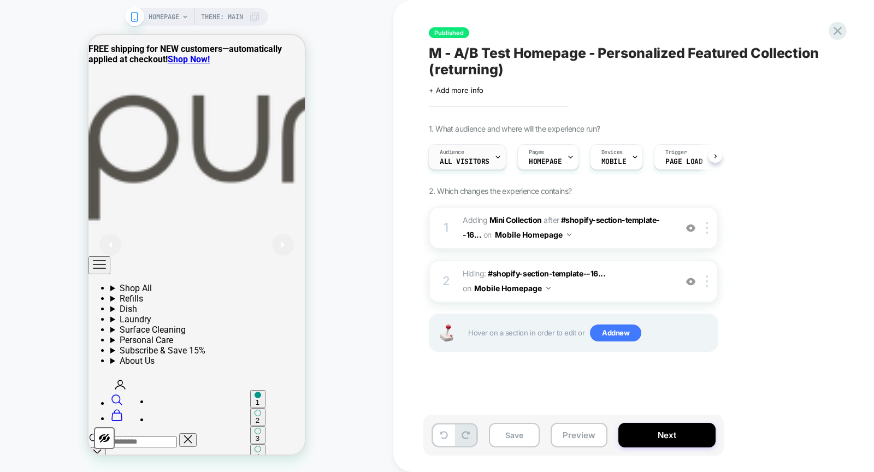
click at [486, 155] on div "Audience All Visitors" at bounding box center [465, 157] width 72 height 25
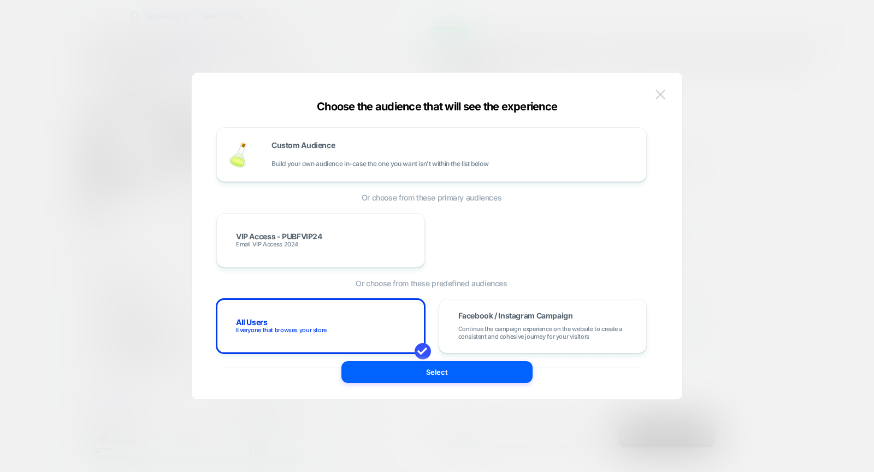
click at [658, 96] on img at bounding box center [660, 94] width 10 height 9
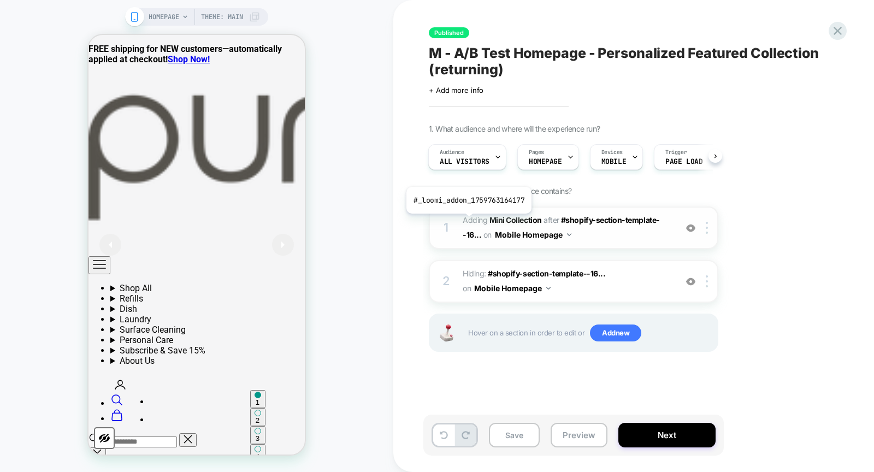
click at [468, 221] on span "Adding Mini Collection" at bounding box center [502, 219] width 79 height 9
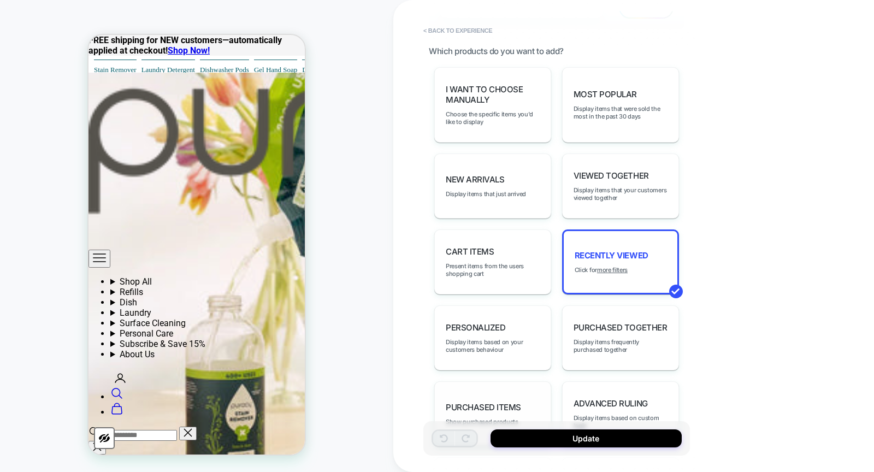
scroll to position [578, 0]
click at [514, 354] on span "Display items based on your customers behaviour" at bounding box center [493, 346] width 94 height 15
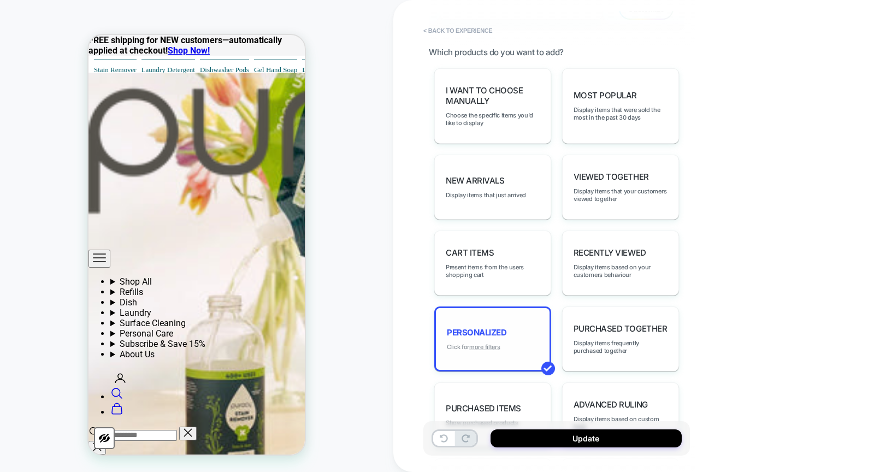
click at [494, 351] on u "more filters" at bounding box center [484, 347] width 31 height 8
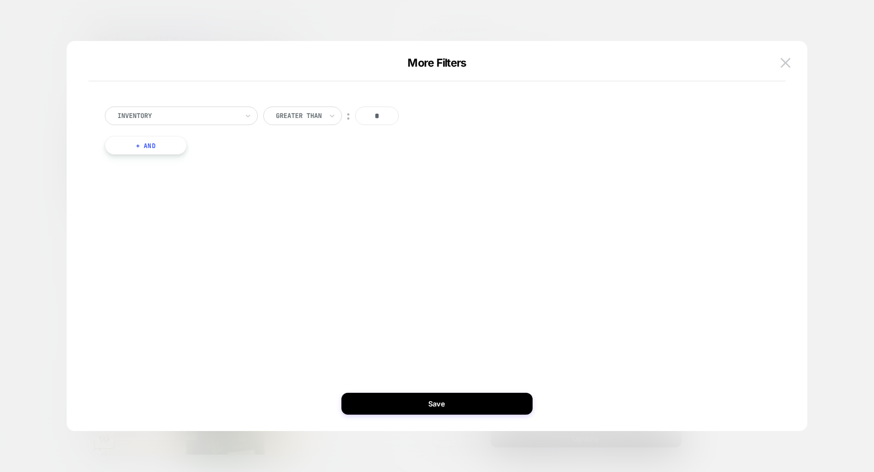
click at [215, 118] on div at bounding box center [177, 116] width 120 height 10
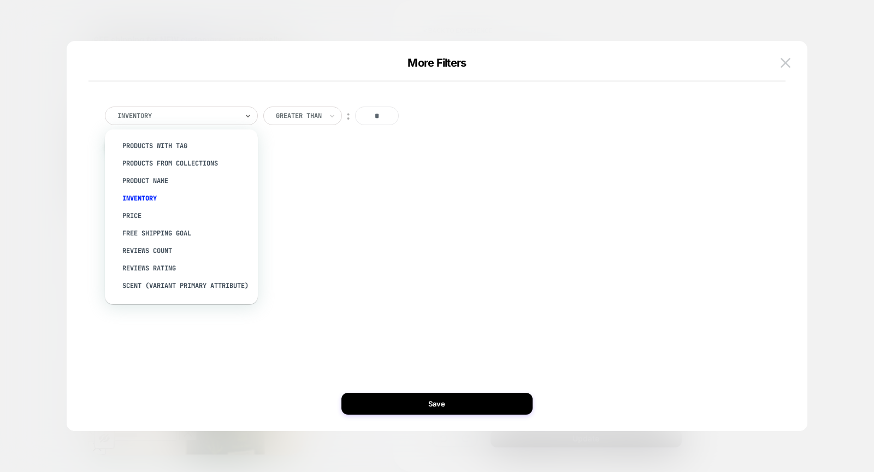
click at [333, 187] on div "option Inventory focused, 4 of 15. 15 results available. Use Up and Down to cho…" at bounding box center [432, 236] width 708 height 346
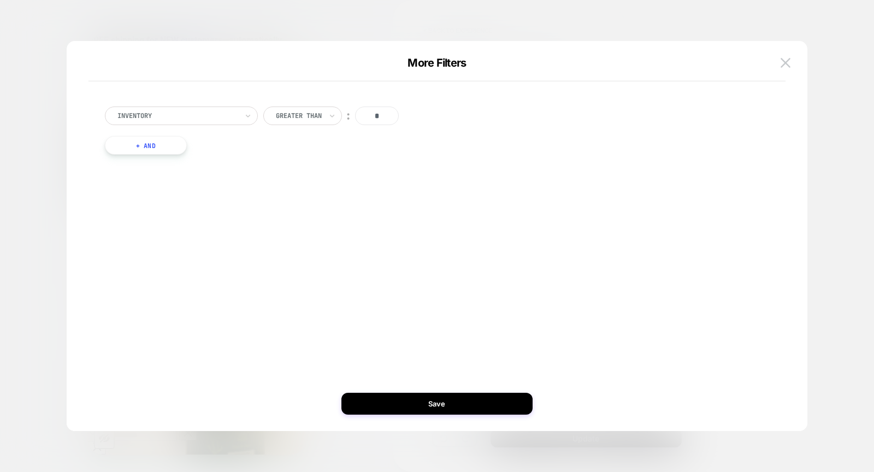
click at [134, 142] on button "+ And" at bounding box center [146, 145] width 82 height 19
click at [151, 151] on div at bounding box center [205, 156] width 120 height 10
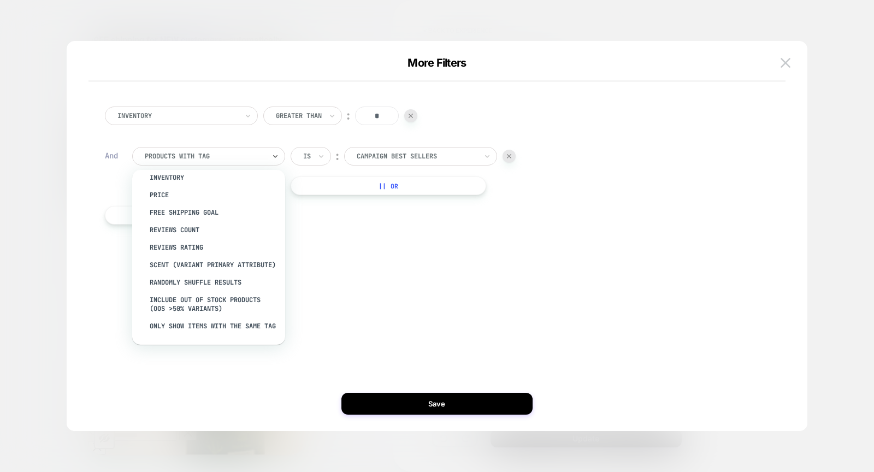
scroll to position [63, 0]
click at [181, 228] on div "Reviews Count" at bounding box center [214, 228] width 142 height 17
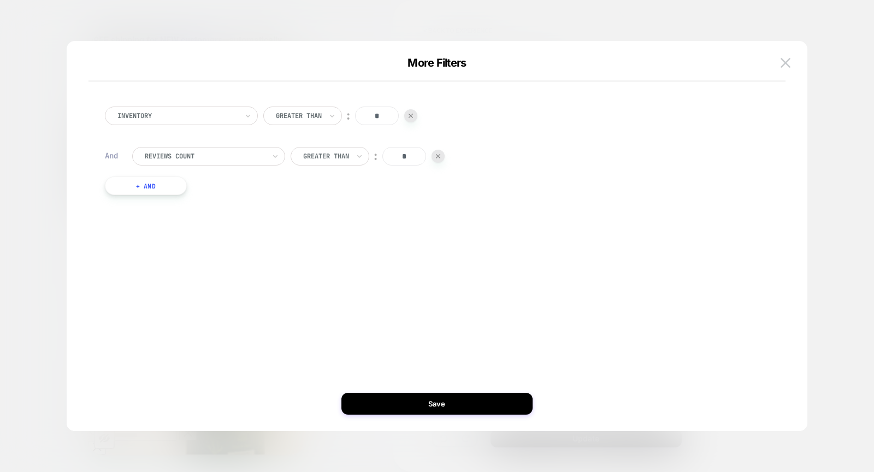
click at [141, 176] on button "+ And" at bounding box center [146, 185] width 82 height 19
click at [181, 198] on div at bounding box center [205, 197] width 120 height 10
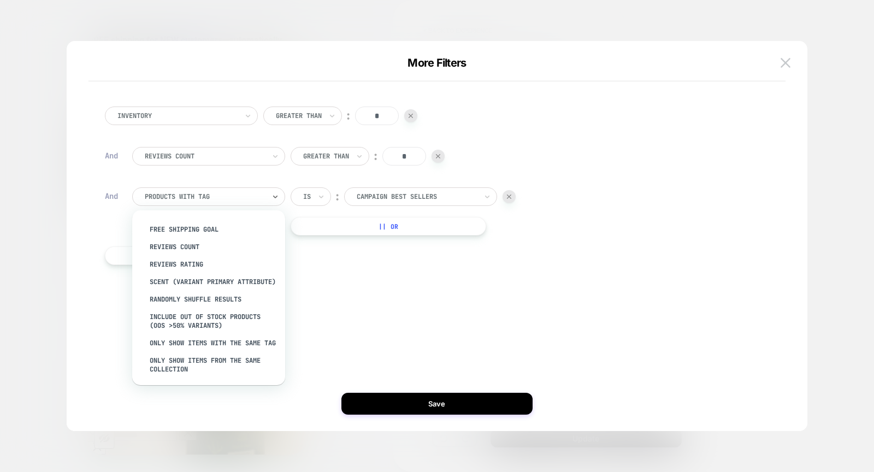
scroll to position [133, 0]
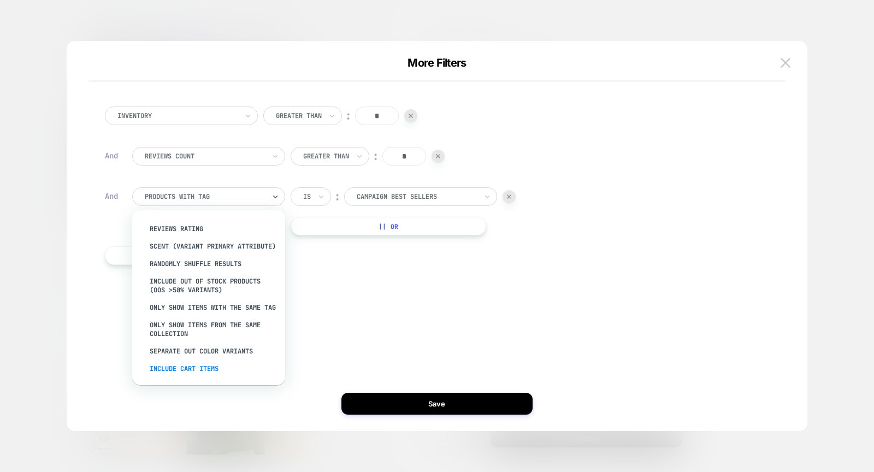
click at [210, 369] on div "Include Cart Items" at bounding box center [214, 368] width 142 height 17
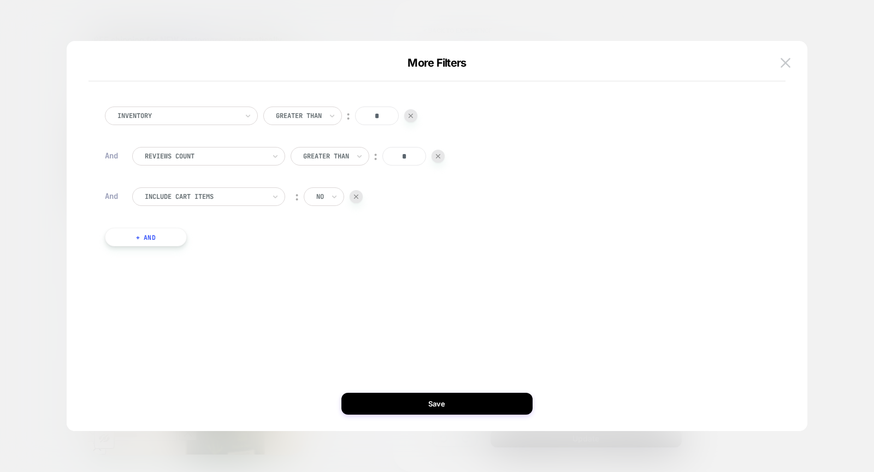
click at [172, 251] on div "Inventory Greater Than ︰ * And Reviews Count Greater Than ︰ * And Include Cart …" at bounding box center [431, 176] width 665 height 173
click at [168, 240] on button "+ And" at bounding box center [146, 237] width 82 height 19
click at [203, 246] on div at bounding box center [205, 248] width 120 height 10
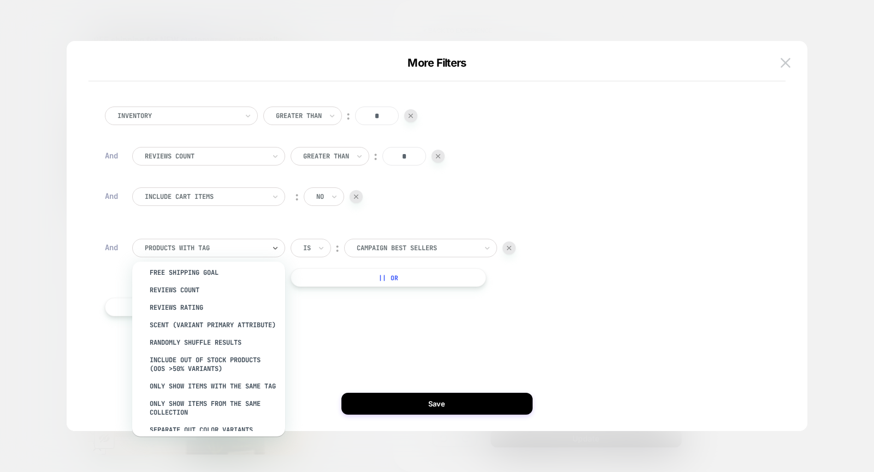
scroll to position [94, 0]
click at [203, 327] on div "scent (Variant primary attribute)" at bounding box center [214, 323] width 142 height 17
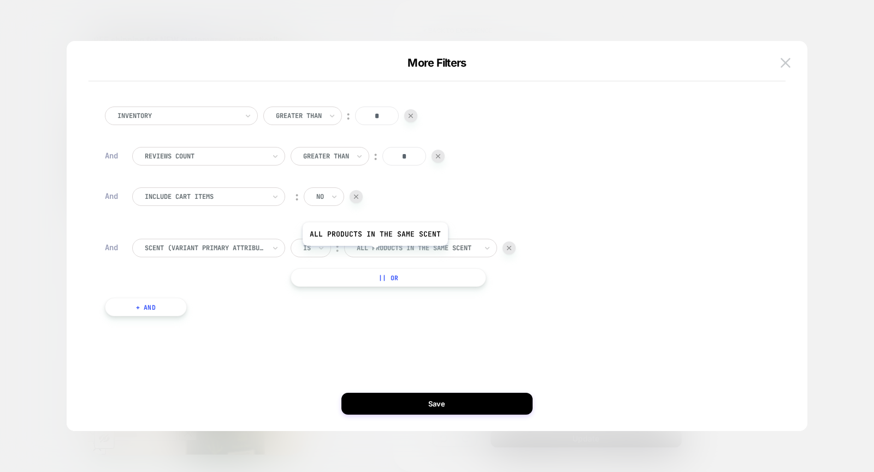
click at [377, 253] on div "All products in the same scent" at bounding box center [417, 248] width 122 height 12
click at [234, 279] on div "scent (Variant primary attribute) Is ︰ All products in the same scent || Or" at bounding box center [445, 263] width 626 height 48
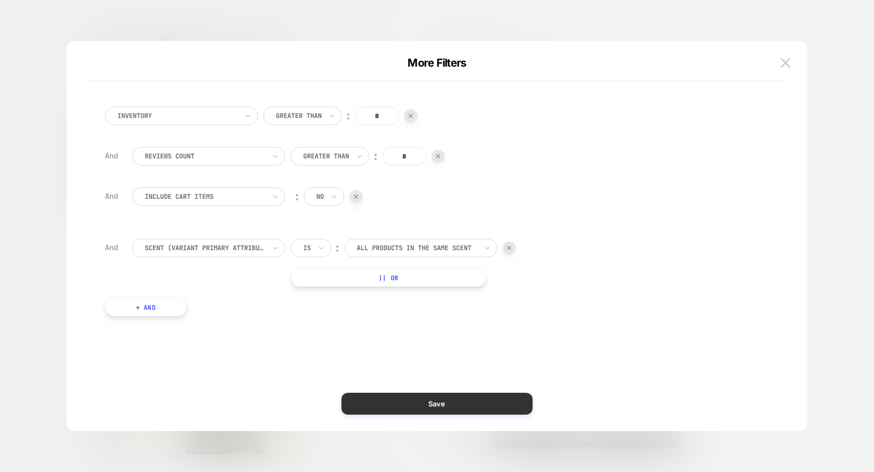
click at [379, 404] on button "Save" at bounding box center [436, 404] width 191 height 22
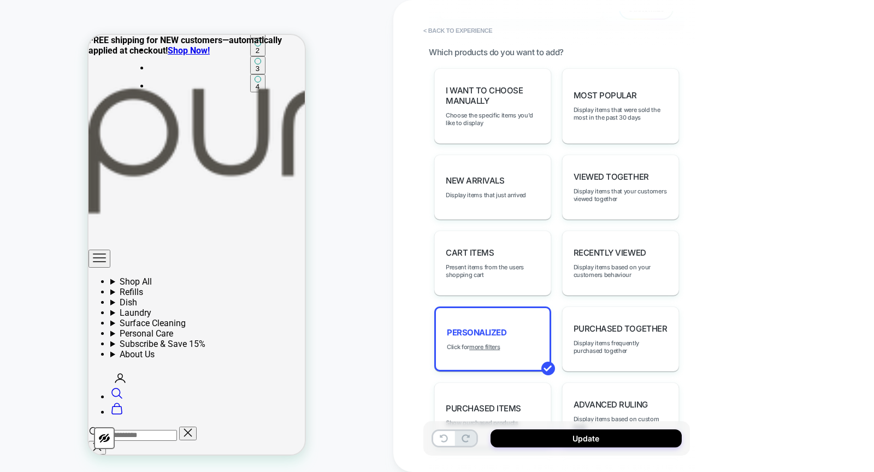
scroll to position [385, 0]
click at [489, 351] on u "more filters" at bounding box center [484, 347] width 31 height 8
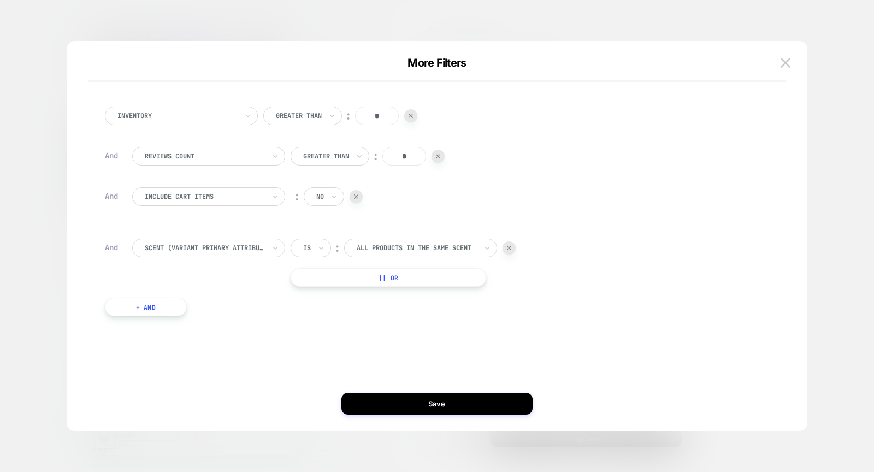
click at [308, 249] on div at bounding box center [307, 248] width 8 height 10
click at [327, 295] on div "Is not" at bounding box center [336, 295] width 71 height 17
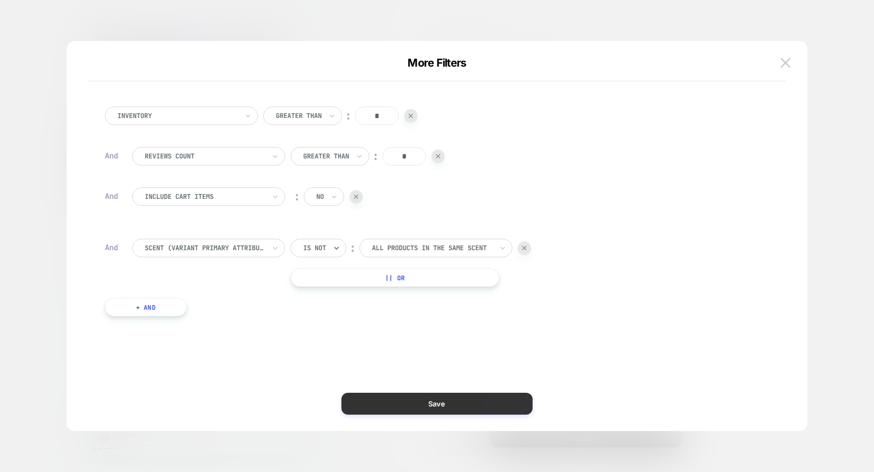
click at [410, 399] on button "Save" at bounding box center [436, 404] width 191 height 22
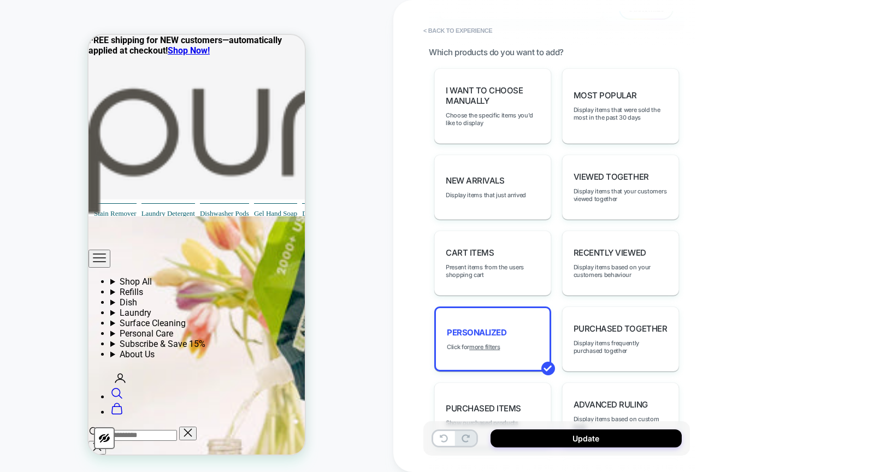
scroll to position [878, 0]
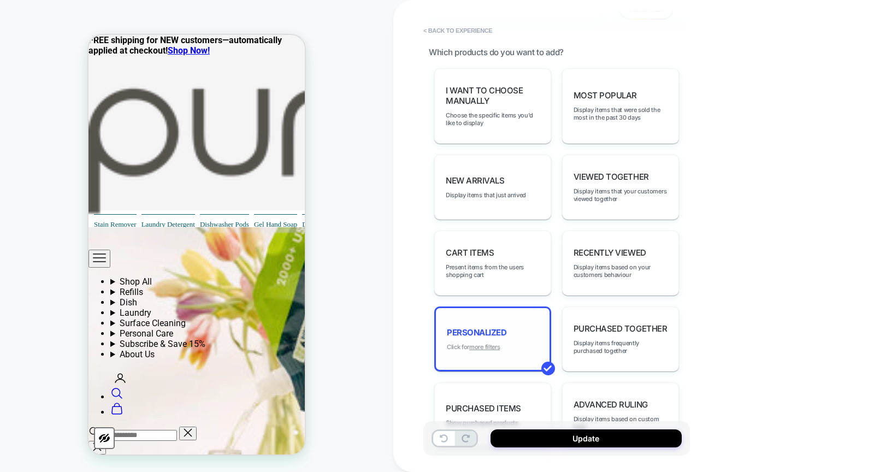
click at [476, 351] on u "more filters" at bounding box center [484, 347] width 31 height 8
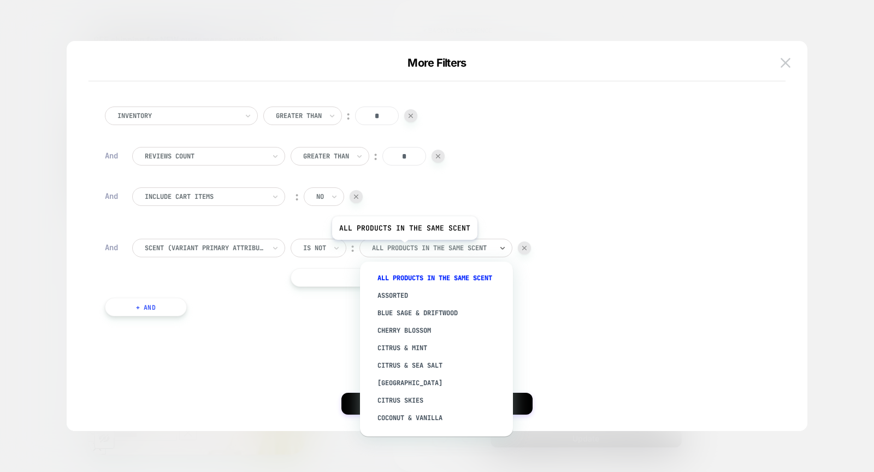
click at [403, 247] on div at bounding box center [432, 248] width 120 height 10
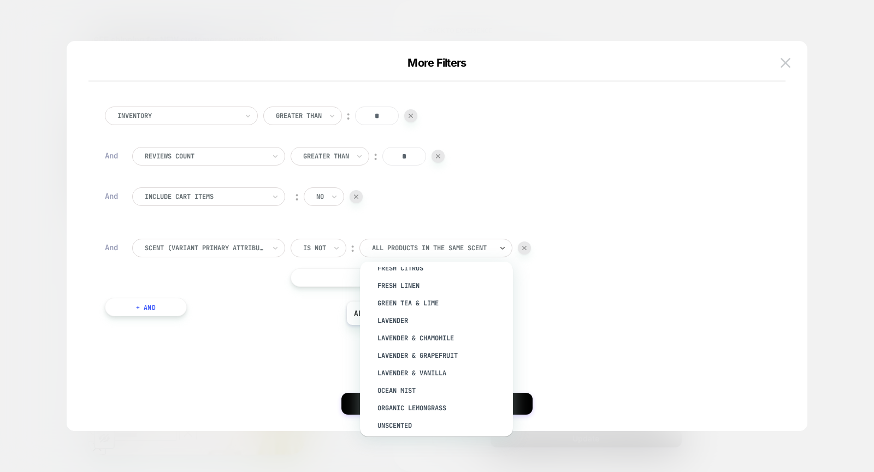
scroll to position [0, 0]
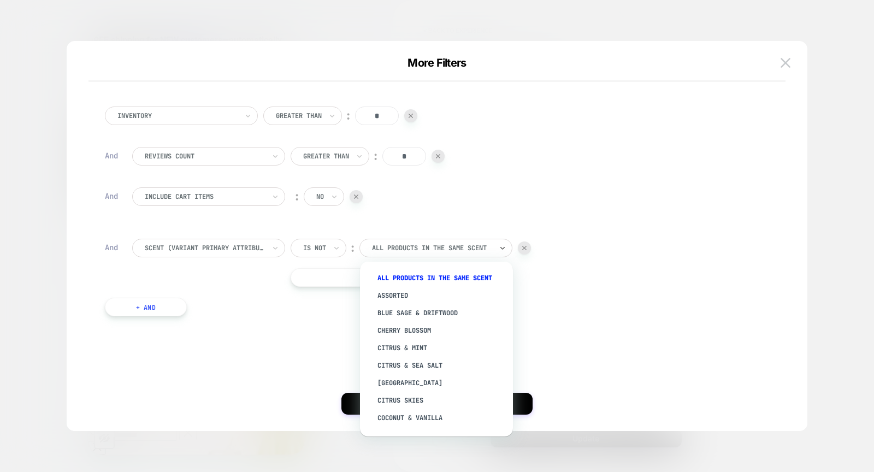
click at [257, 245] on div at bounding box center [205, 248] width 120 height 10
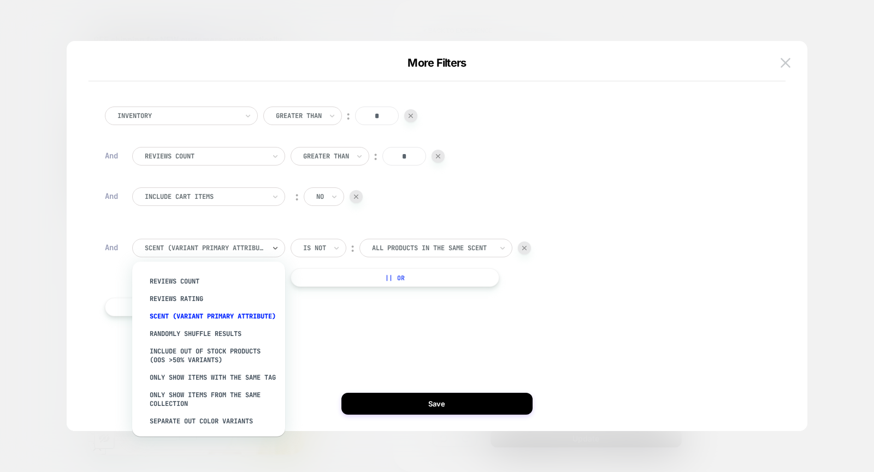
scroll to position [105, 0]
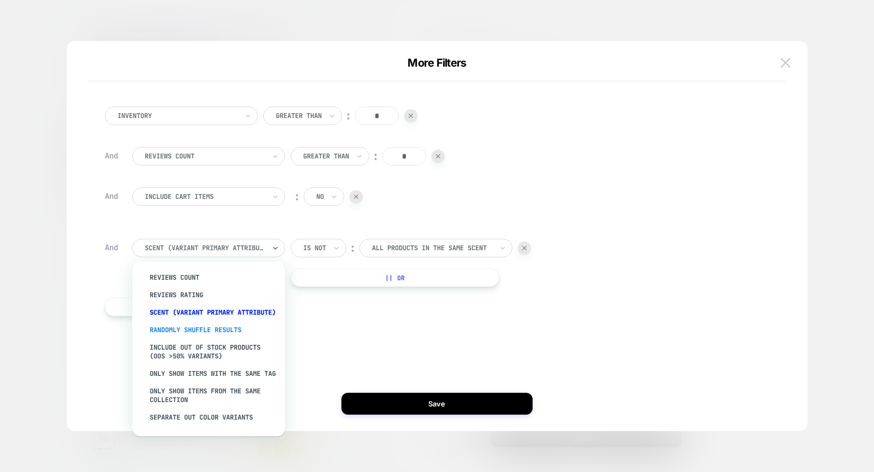
click at [243, 336] on div "Randomly Shuffle Results" at bounding box center [214, 329] width 142 height 17
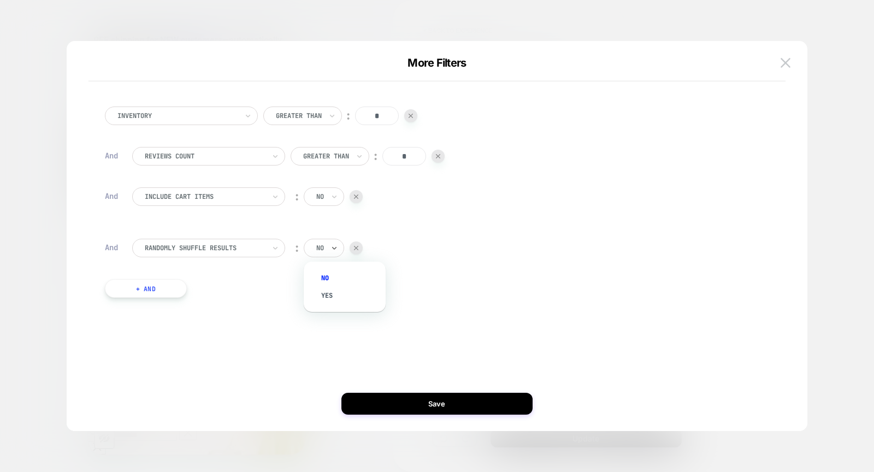
click at [324, 247] on div "no" at bounding box center [320, 248] width 10 height 12
click at [176, 287] on button "+ And" at bounding box center [146, 288] width 82 height 19
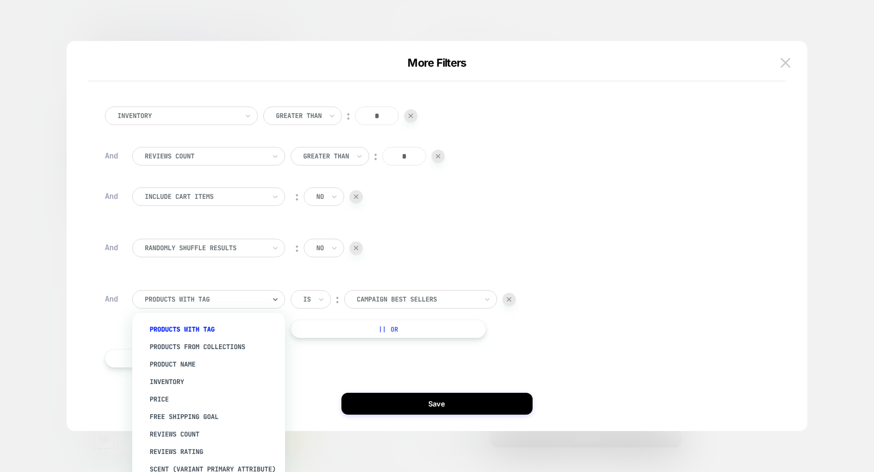
click at [218, 293] on div "products with tag" at bounding box center [205, 299] width 122 height 12
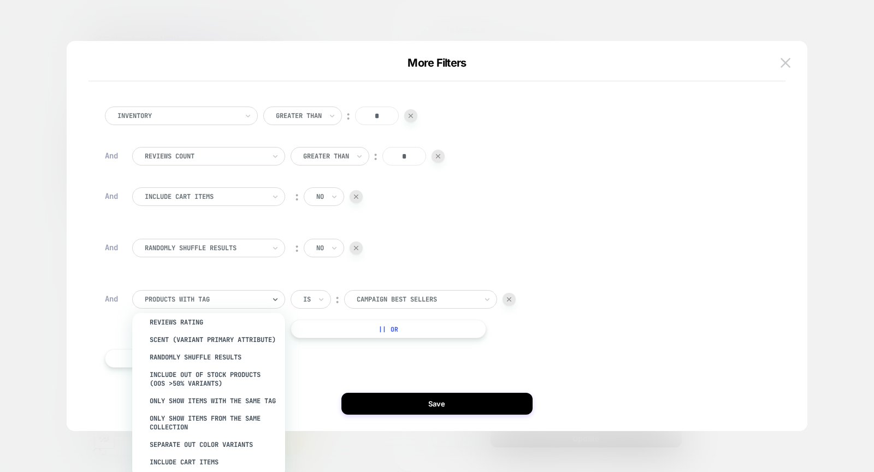
scroll to position [13, 0]
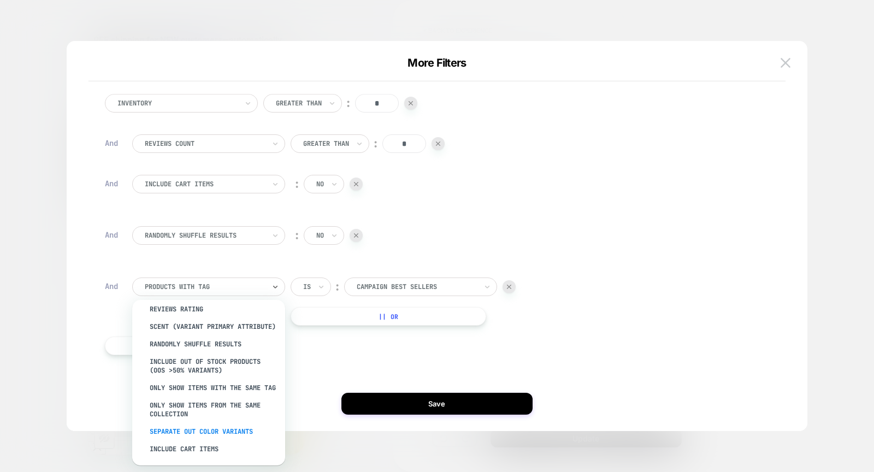
click at [242, 432] on div "Separate out color variants" at bounding box center [214, 431] width 142 height 17
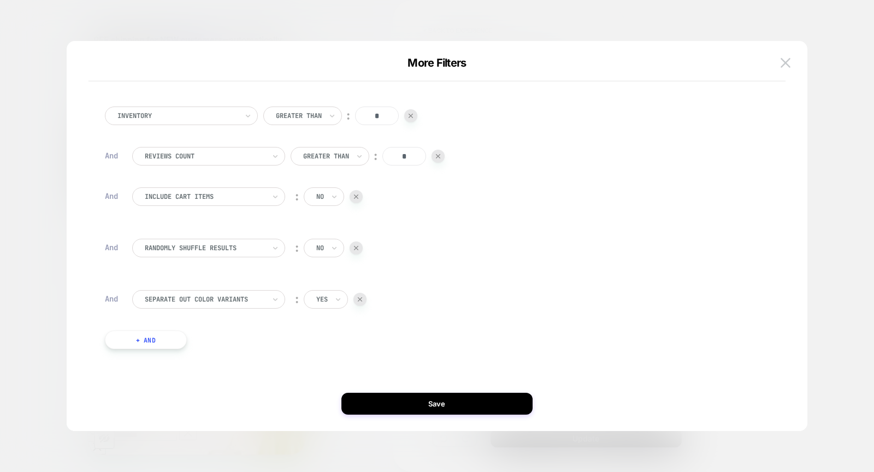
click at [322, 305] on div "yes" at bounding box center [322, 299] width 14 height 12
click at [332, 341] on div "no" at bounding box center [350, 346] width 71 height 17
click at [391, 413] on button "Save" at bounding box center [436, 404] width 191 height 22
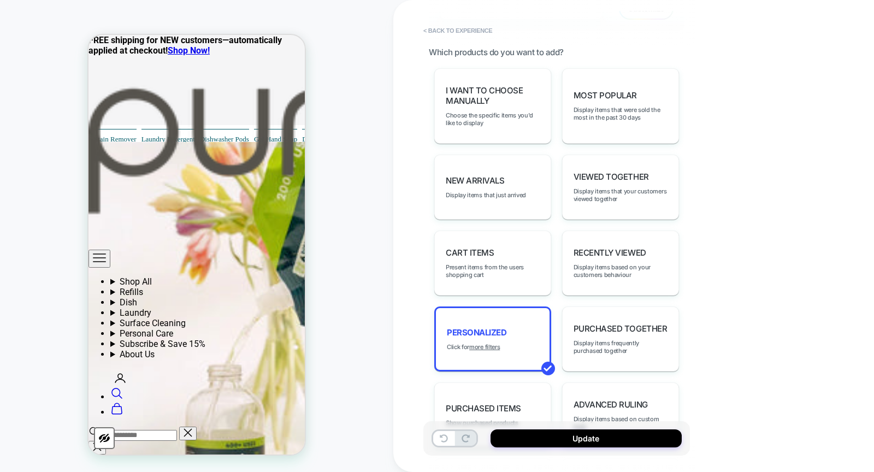
scroll to position [960, 0]
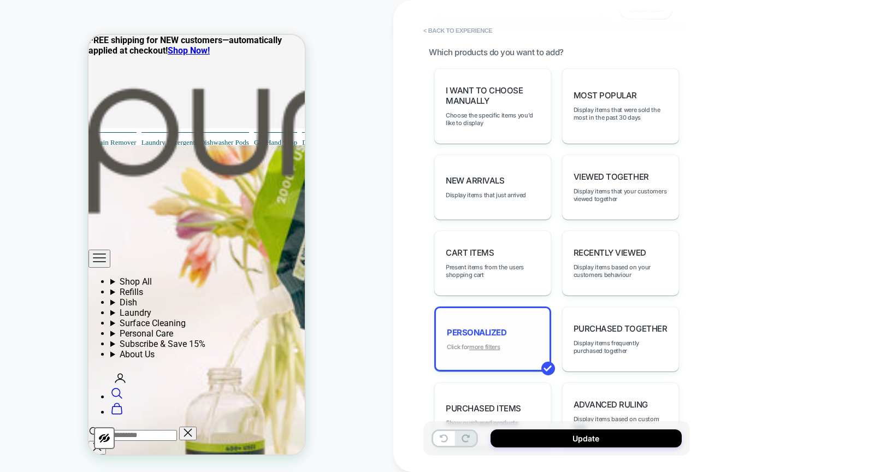
click at [479, 351] on u "more filters" at bounding box center [484, 347] width 31 height 8
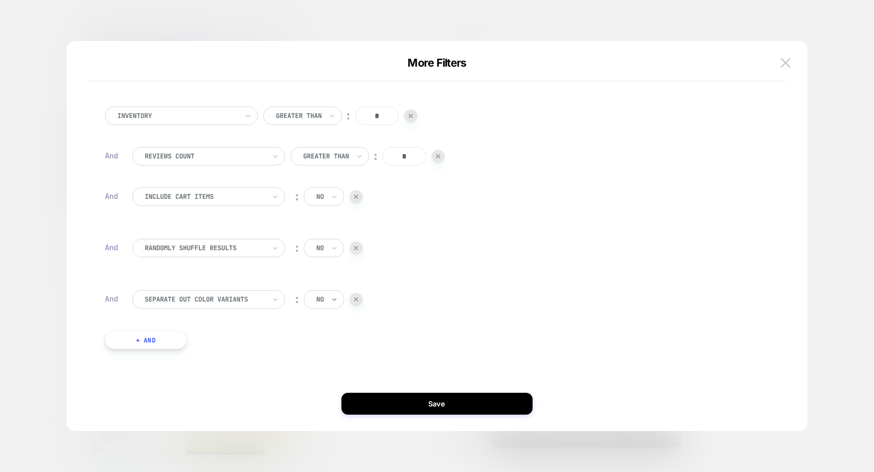
click at [332, 304] on icon at bounding box center [334, 299] width 8 height 11
click at [334, 339] on div "no" at bounding box center [350, 346] width 71 height 17
click at [330, 302] on icon at bounding box center [334, 299] width 8 height 11
click at [330, 327] on div "yes" at bounding box center [350, 329] width 71 height 17
click at [375, 405] on button "Save" at bounding box center [436, 404] width 191 height 22
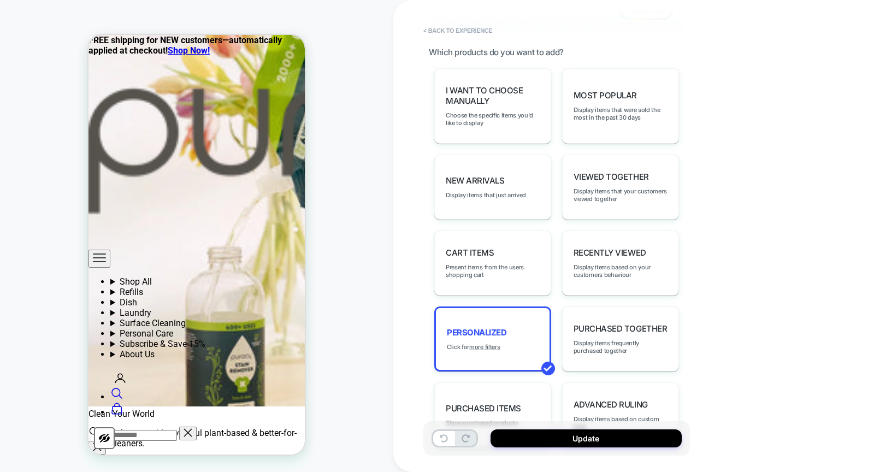
scroll to position [1084, 0]
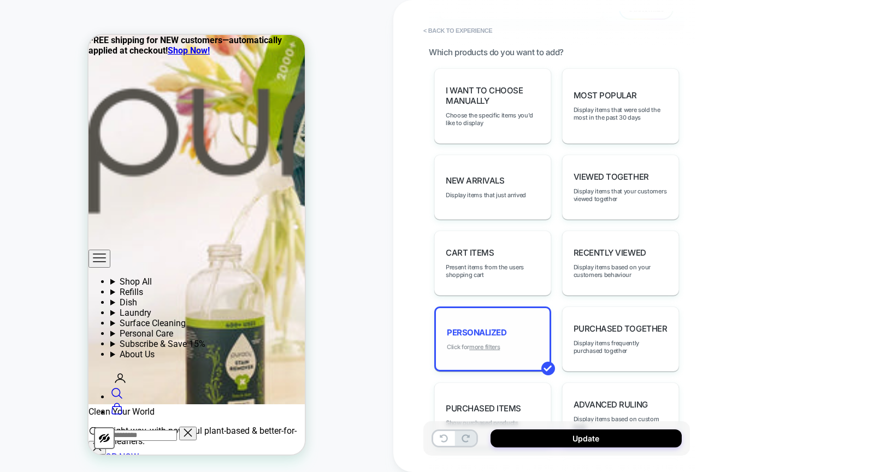
click at [494, 351] on u "more filters" at bounding box center [484, 347] width 31 height 8
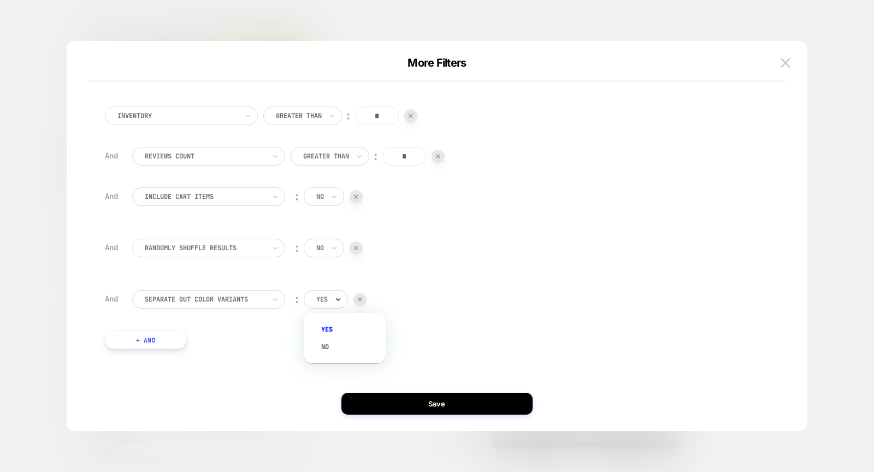
click at [334, 297] on icon at bounding box center [338, 299] width 8 height 11
click at [329, 344] on div "no" at bounding box center [350, 346] width 71 height 17
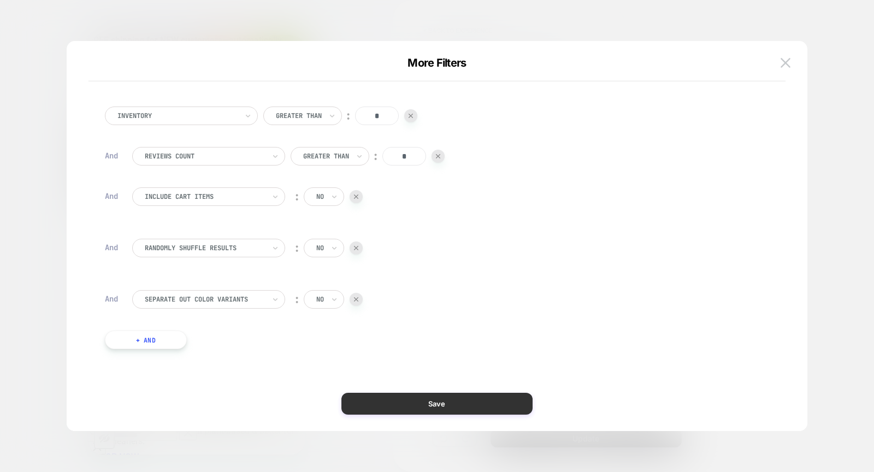
click at [365, 407] on button "Save" at bounding box center [436, 404] width 191 height 22
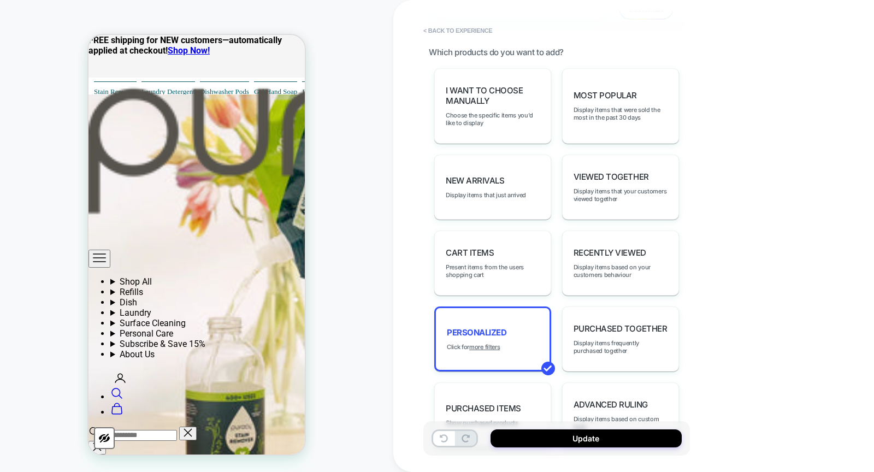
scroll to position [1013, 0]
click at [495, 351] on u "more filters" at bounding box center [484, 347] width 31 height 8
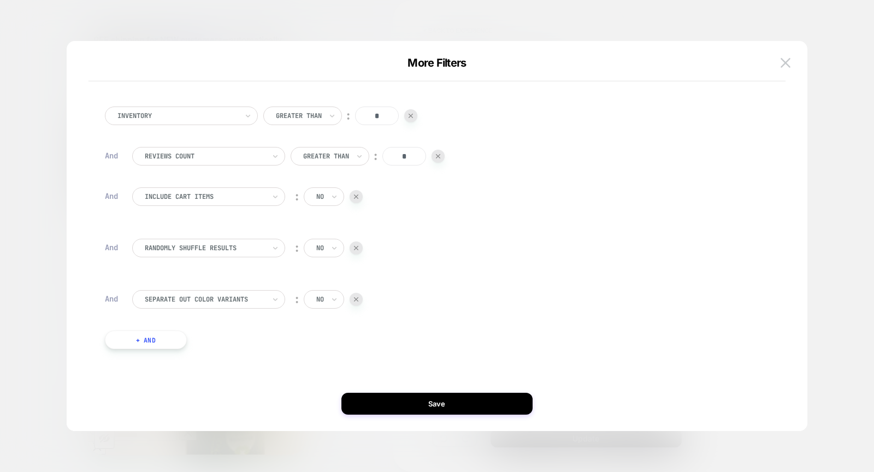
click at [165, 334] on button "+ And" at bounding box center [146, 339] width 82 height 19
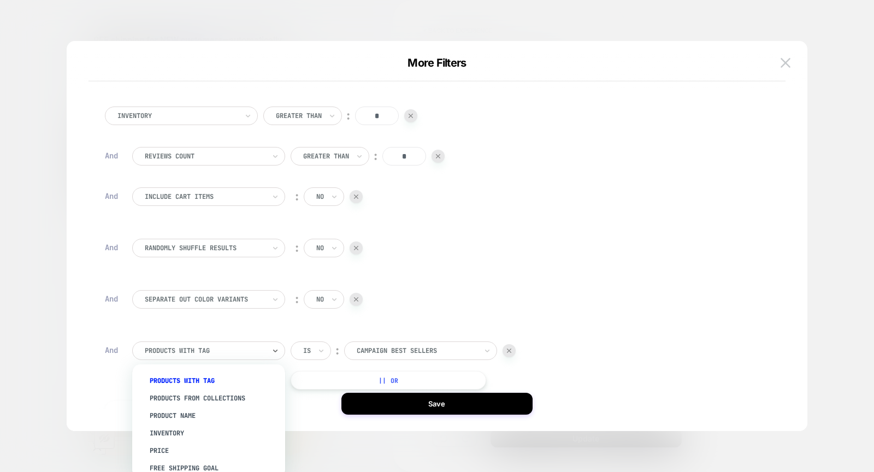
click at [207, 350] on div at bounding box center [205, 351] width 120 height 10
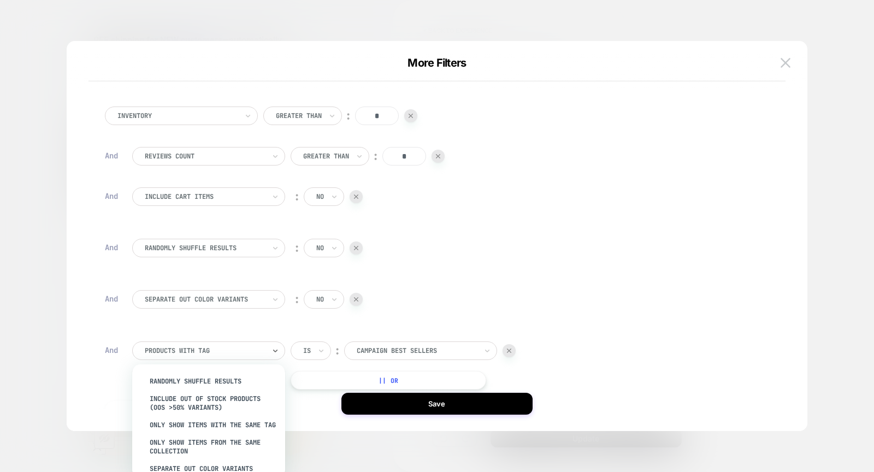
scroll to position [158, 0]
click at [199, 415] on div "Include out of stock products (OOS >50% Variants)" at bounding box center [214, 401] width 142 height 26
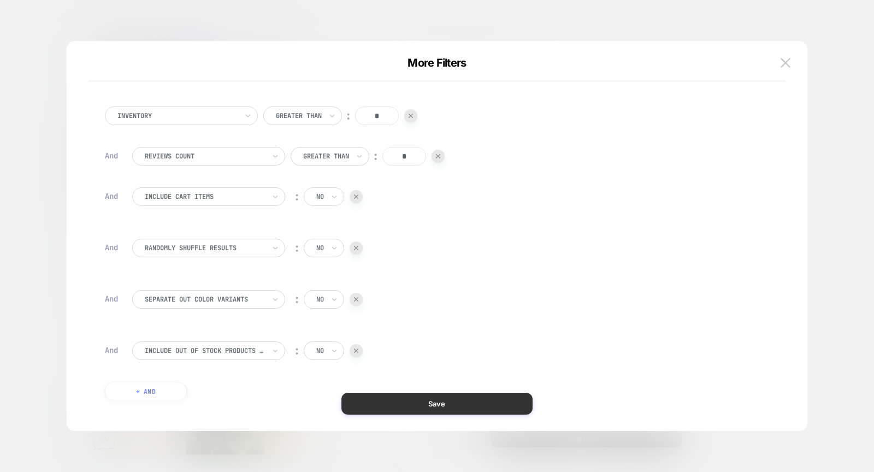
click at [370, 397] on button "Save" at bounding box center [436, 404] width 191 height 22
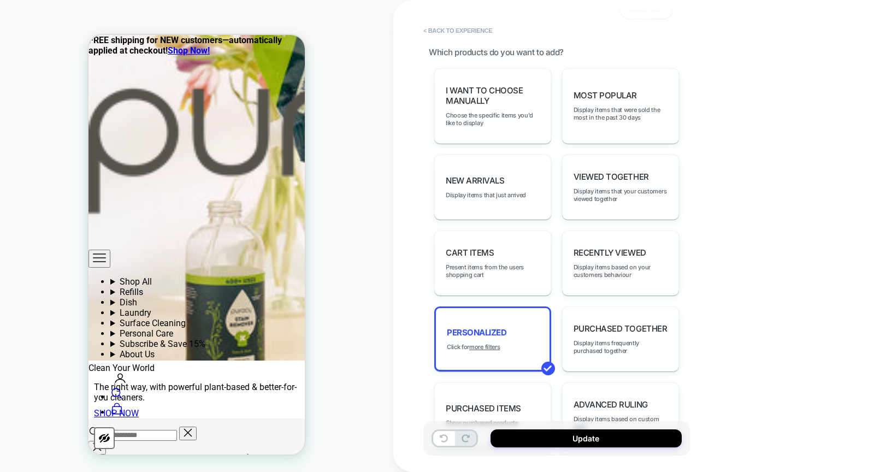
scroll to position [1142, 0]
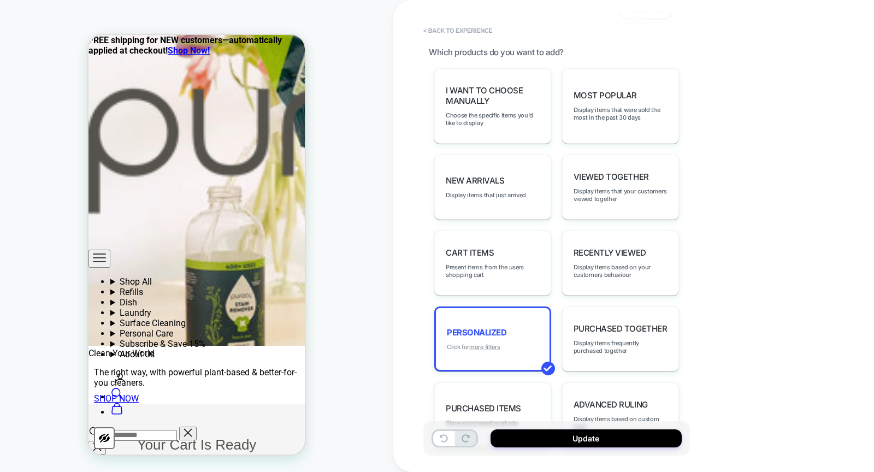
click at [489, 351] on u "more filters" at bounding box center [484, 347] width 31 height 8
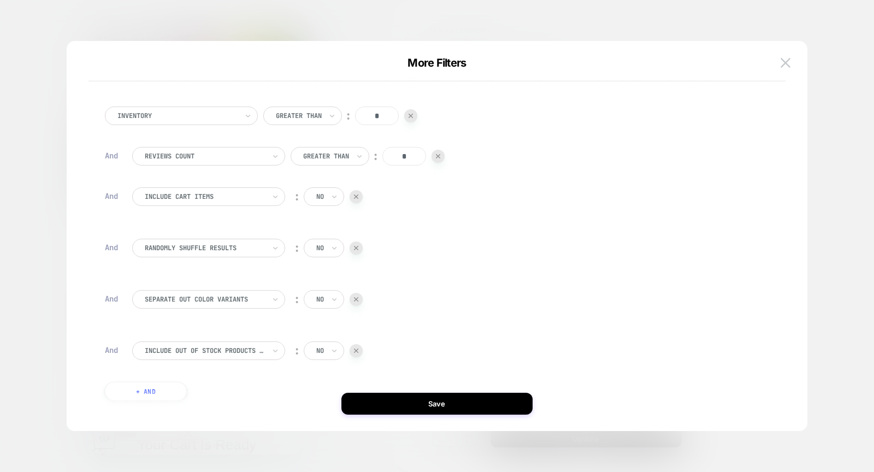
click at [356, 347] on div at bounding box center [356, 350] width 13 height 13
click at [356, 247] on img at bounding box center [356, 248] width 4 height 4
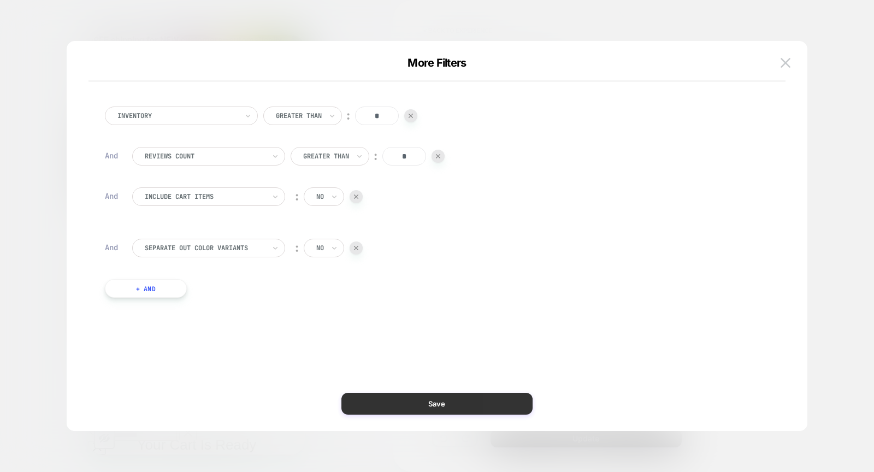
click at [387, 407] on button "Save" at bounding box center [436, 404] width 191 height 22
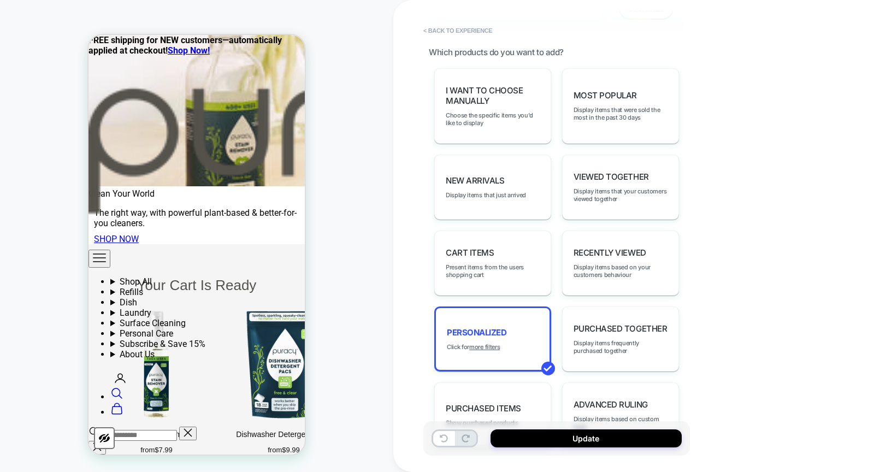
scroll to position [1328, 0]
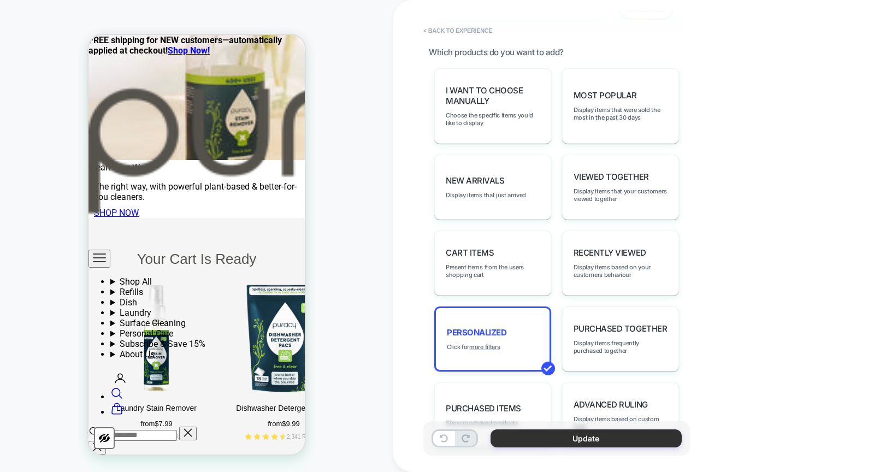
click at [541, 440] on button "Update" at bounding box center [585, 438] width 191 height 18
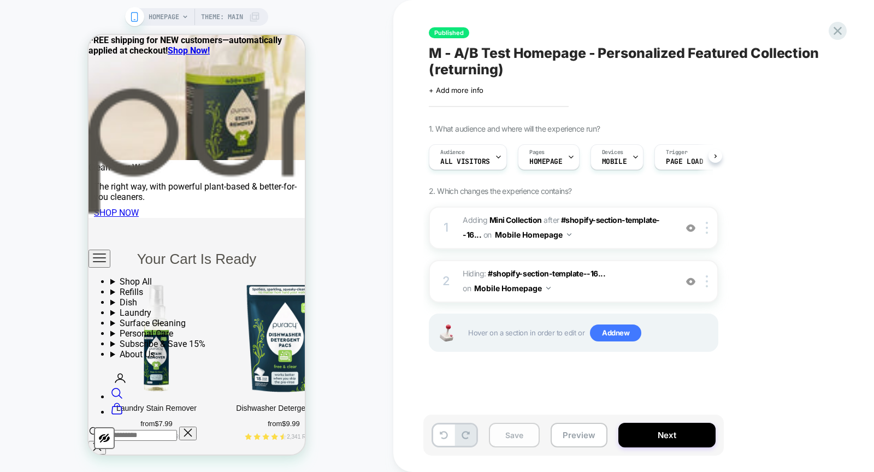
scroll to position [0, 1]
click at [513, 437] on button "Save" at bounding box center [514, 435] width 51 height 25
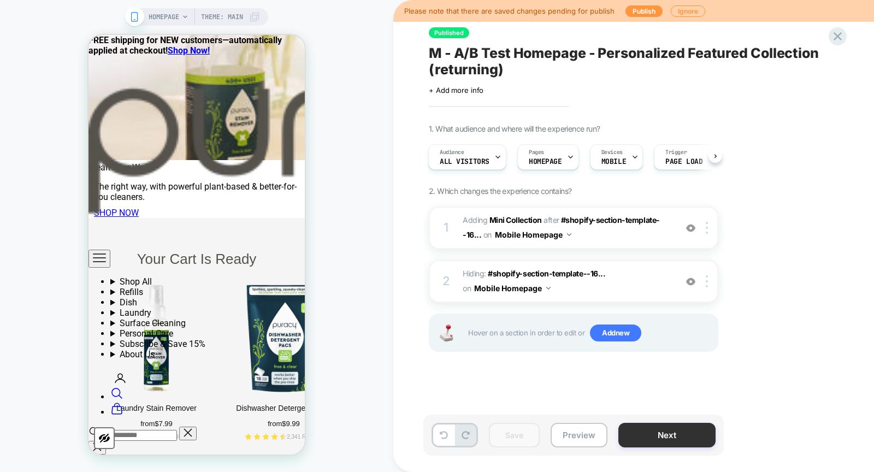
click at [649, 445] on button "Next" at bounding box center [666, 435] width 97 height 25
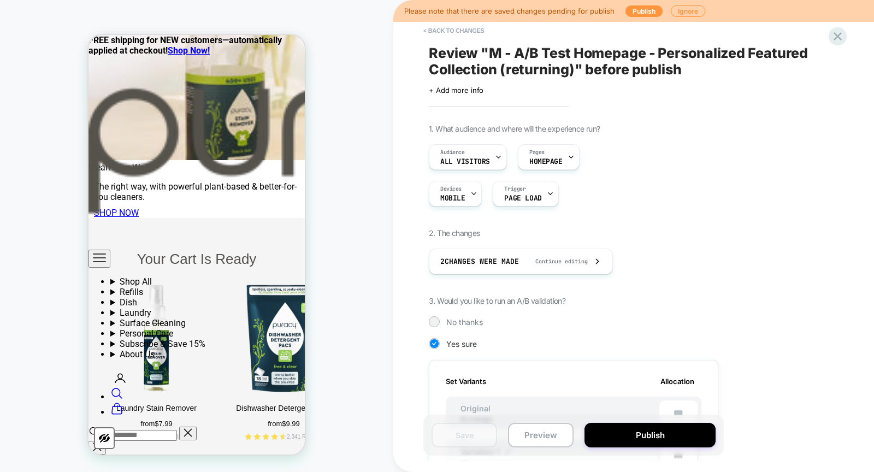
click at [649, 445] on button "Publish" at bounding box center [649, 435] width 131 height 25
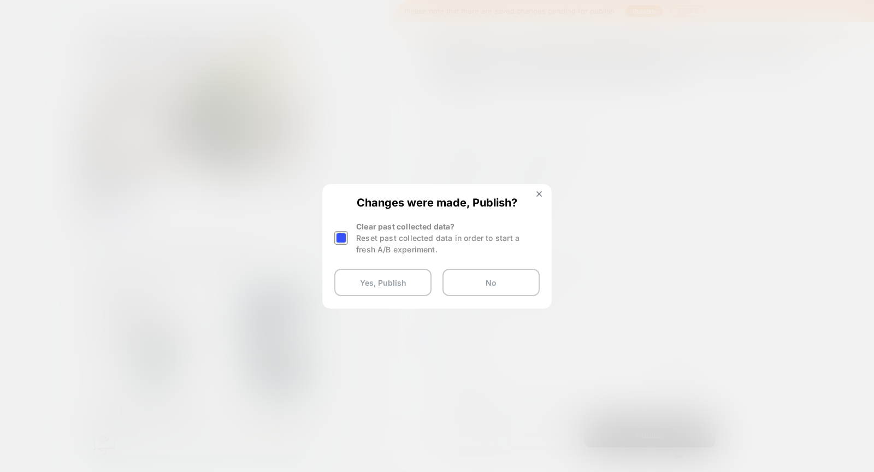
click at [341, 239] on div at bounding box center [341, 238] width 14 height 14
click at [361, 288] on button "Yes, Publish" at bounding box center [382, 282] width 97 height 27
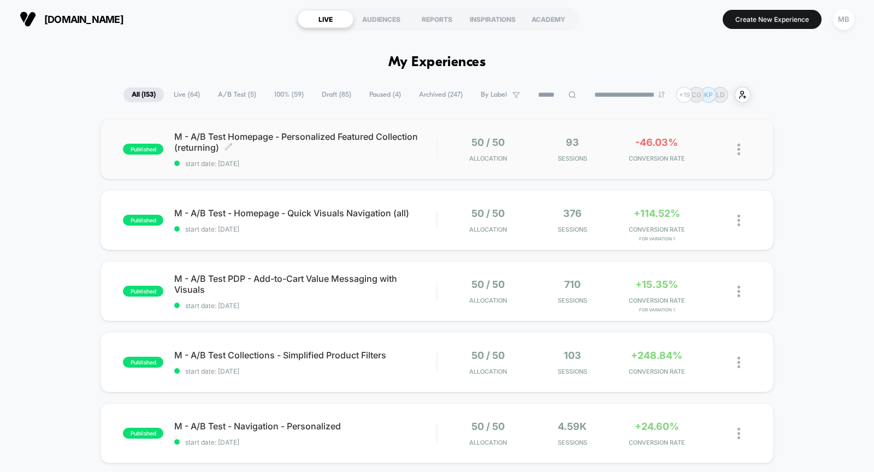
click at [331, 152] on div "M - A/B Test Homepage - Personalized Featured Collection (returning) Click to e…" at bounding box center [305, 149] width 262 height 37
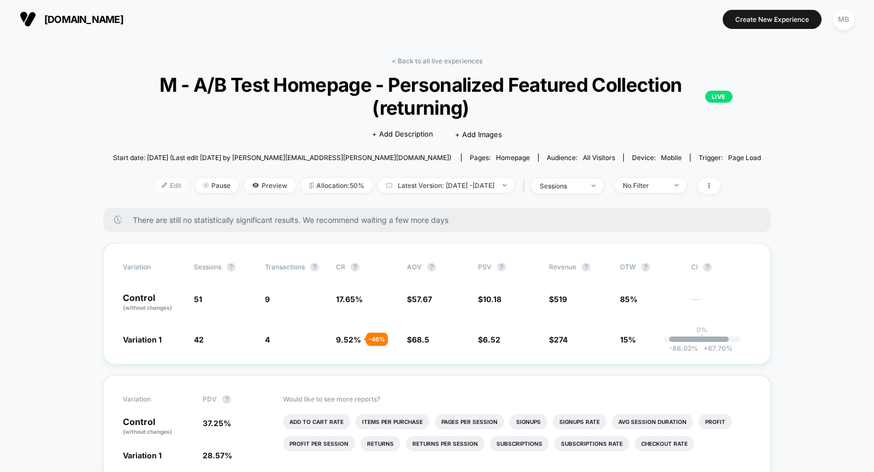
click at [153, 182] on span "Edit" at bounding box center [171, 185] width 36 height 15
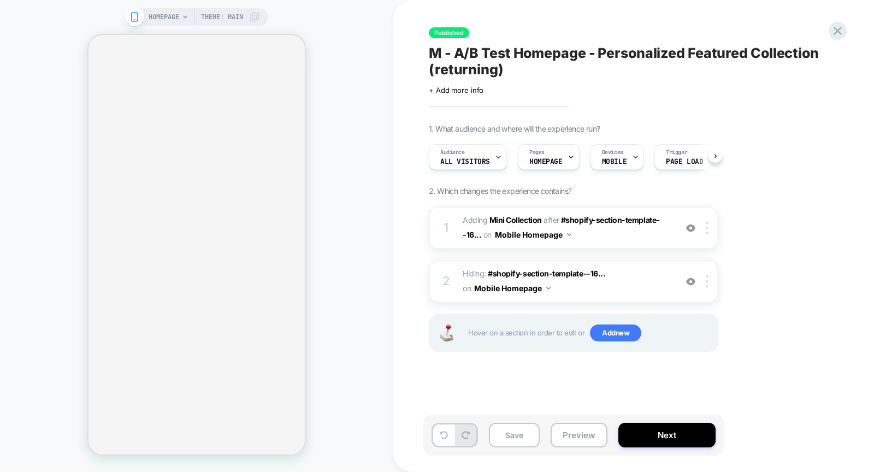
scroll to position [0, 1]
click at [468, 216] on span "Adding Mini Collection" at bounding box center [502, 219] width 79 height 9
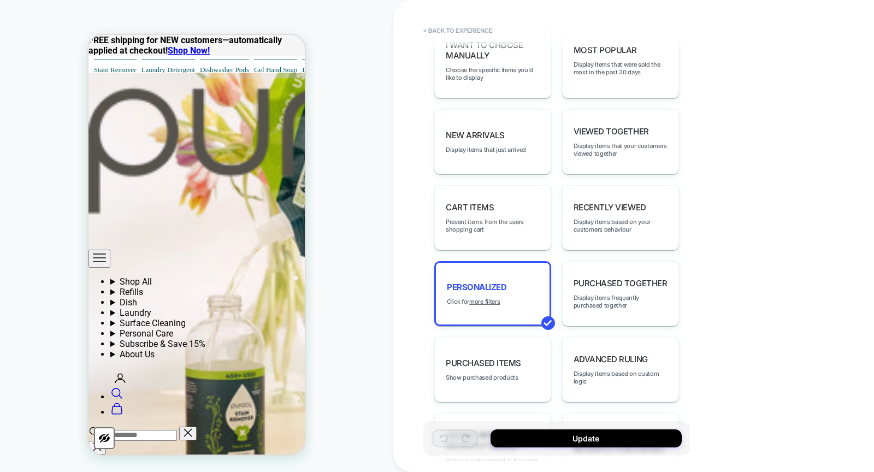
scroll to position [625, 0]
click at [486, 304] on u "more filters" at bounding box center [484, 300] width 31 height 8
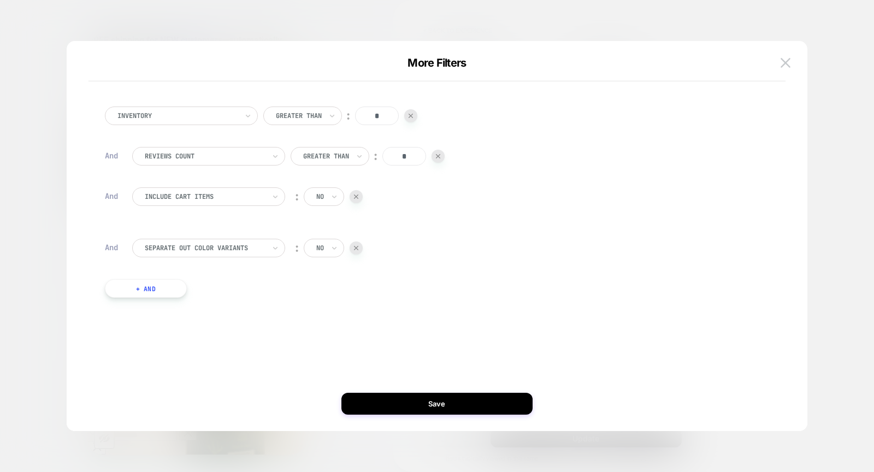
click at [245, 397] on div "Save" at bounding box center [437, 404] width 741 height 22
click at [270, 350] on div "Inventory Greater Than ︰ * And Reviews Count Greater Than ︰ * And Include Cart …" at bounding box center [432, 236] width 708 height 346
click at [385, 298] on div "Inventory Greater Than ︰ * And Reviews Count Greater Than ︰ * And Include Cart …" at bounding box center [431, 202] width 665 height 224
click at [407, 398] on button "Save" at bounding box center [436, 404] width 191 height 22
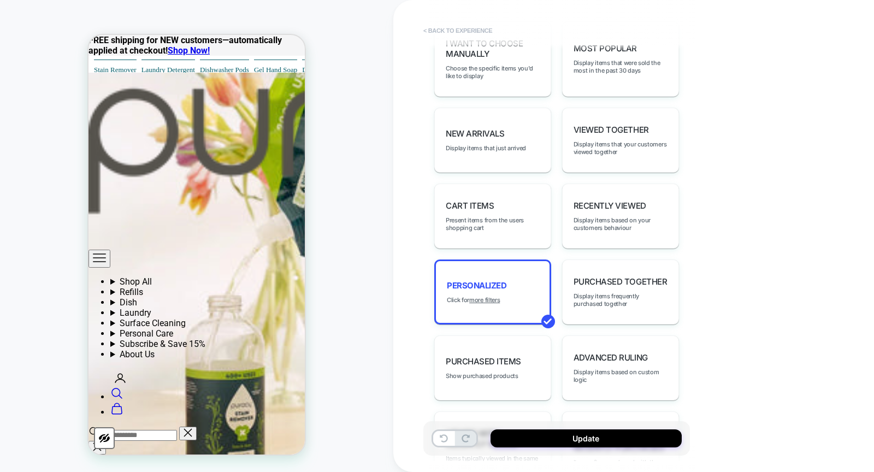
click at [448, 29] on button "< Back to experience" at bounding box center [458, 30] width 80 height 17
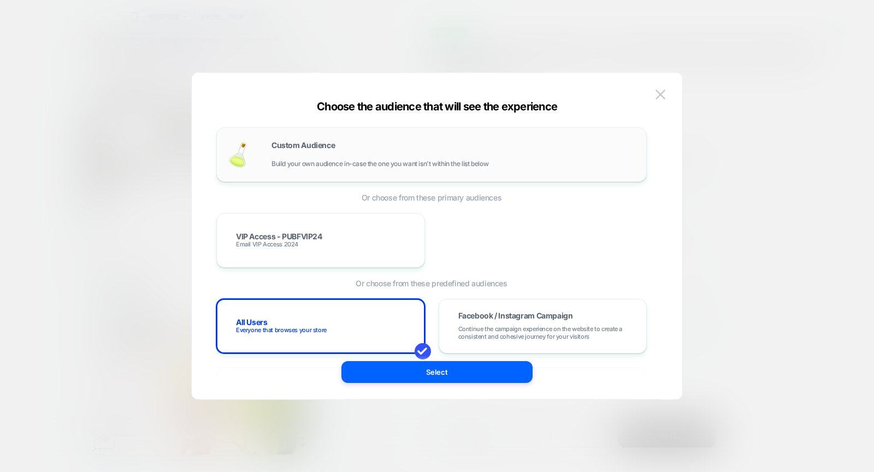
click at [378, 172] on div "Custom Audience Build your own audience in-case the one you want isn't within t…" at bounding box center [431, 154] width 430 height 55
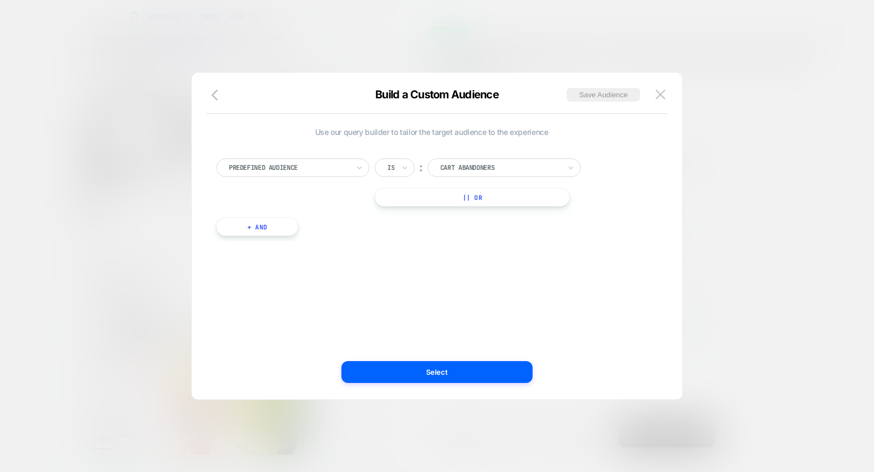
click at [330, 180] on div "Predefined Audience Is ︰ Cart Abandoners || Or" at bounding box center [431, 182] width 430 height 48
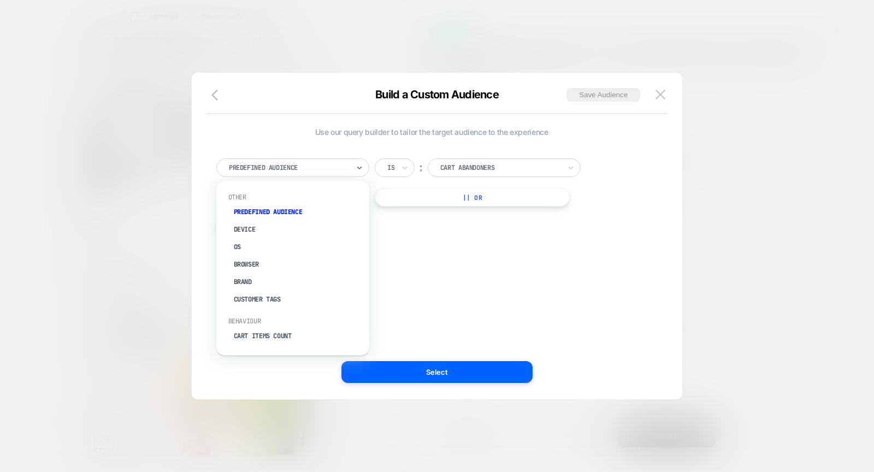
click at [321, 163] on div at bounding box center [289, 168] width 120 height 10
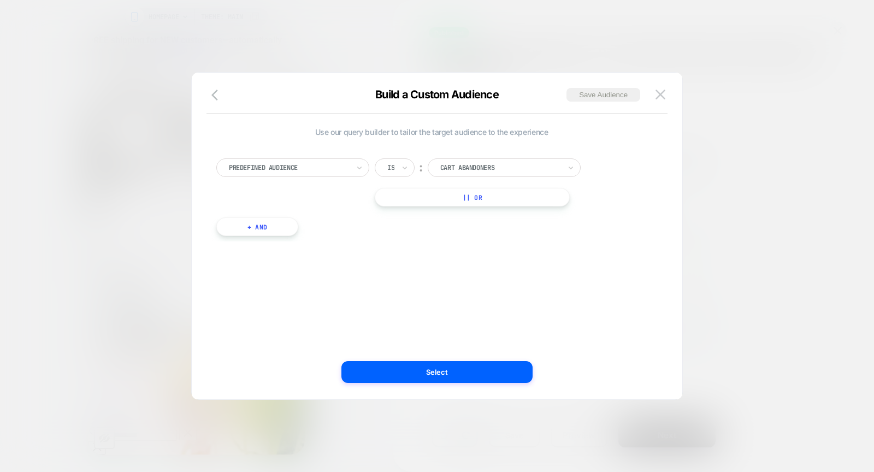
click at [446, 153] on div "Predefined Audience Is ︰ Cart Abandoners || Or + And" at bounding box center [431, 191] width 441 height 99
click at [451, 163] on div at bounding box center [500, 168] width 120 height 10
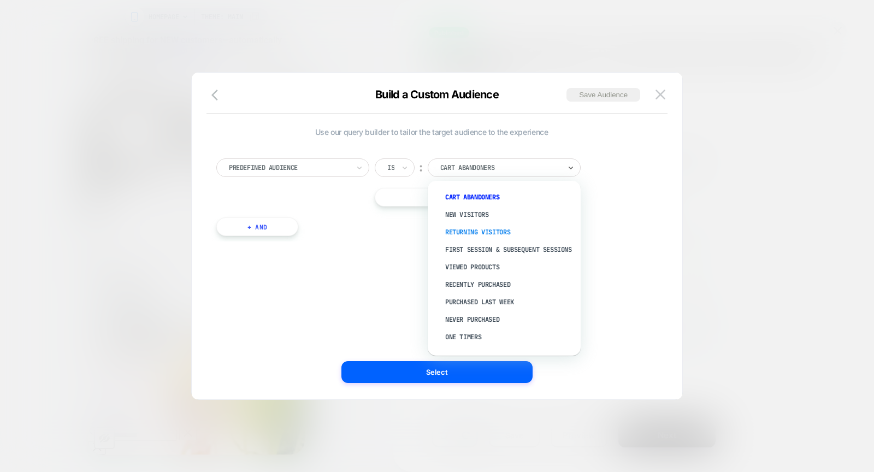
click at [471, 229] on div "Returning Visitors" at bounding box center [510, 231] width 142 height 17
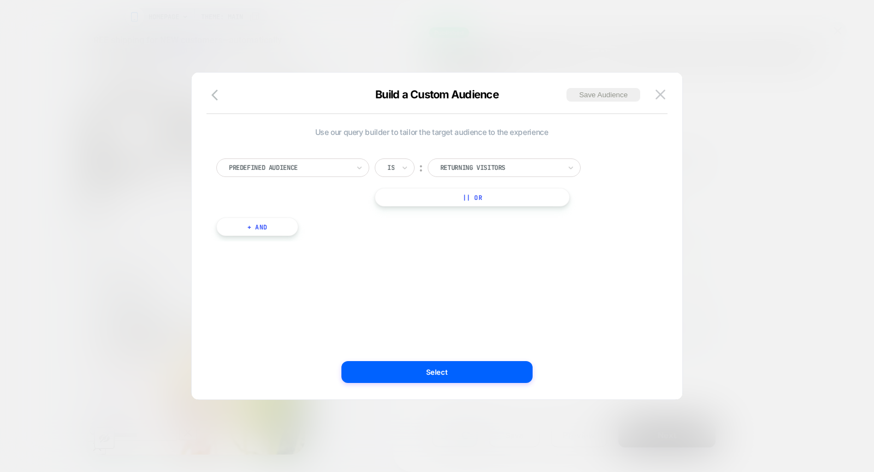
click at [473, 165] on div at bounding box center [500, 168] width 120 height 10
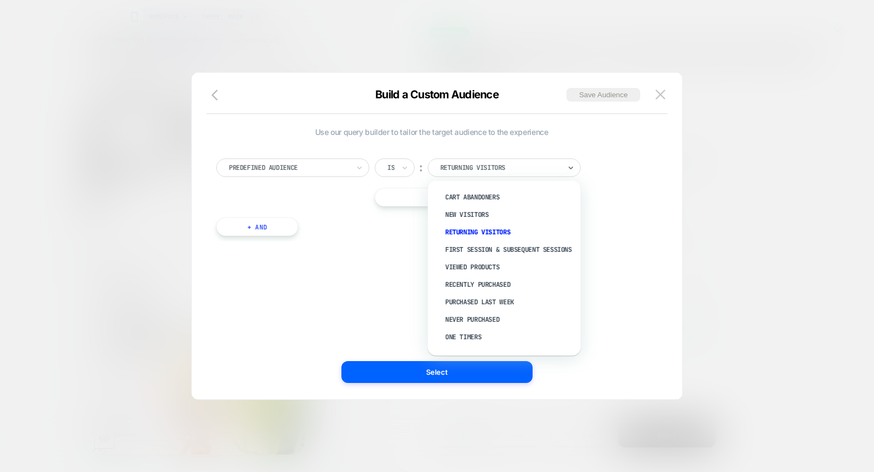
click at [609, 240] on div "Predefined Audience Is ︰ option New Visitors focused, 2 of 11. 11 results avail…" at bounding box center [431, 191] width 441 height 99
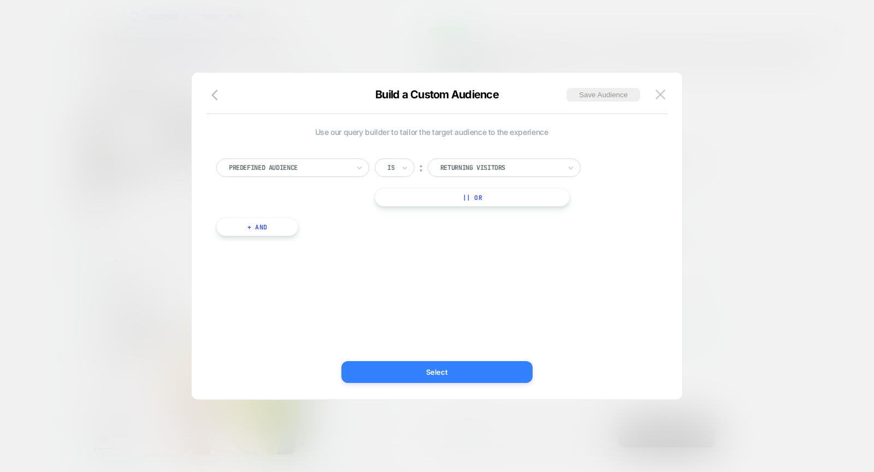
click at [451, 373] on button "Select" at bounding box center [436, 372] width 191 height 22
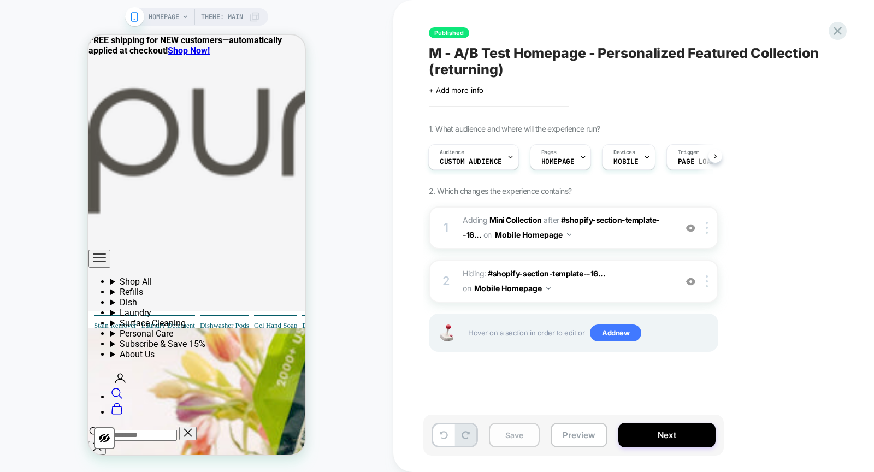
click at [518, 430] on button "Save" at bounding box center [514, 435] width 51 height 25
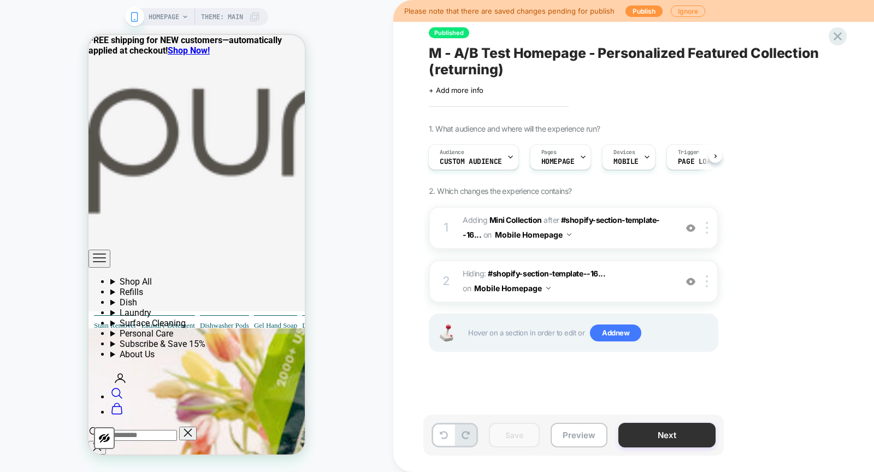
click at [639, 425] on button "Next" at bounding box center [666, 435] width 97 height 25
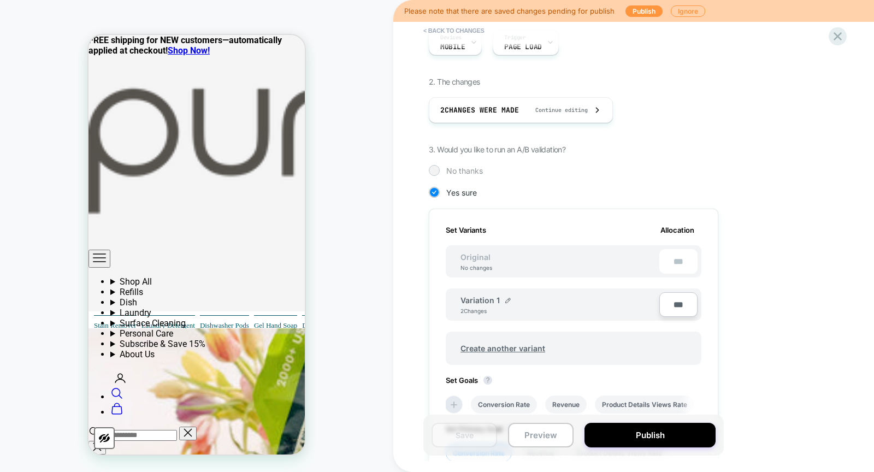
scroll to position [328, 0]
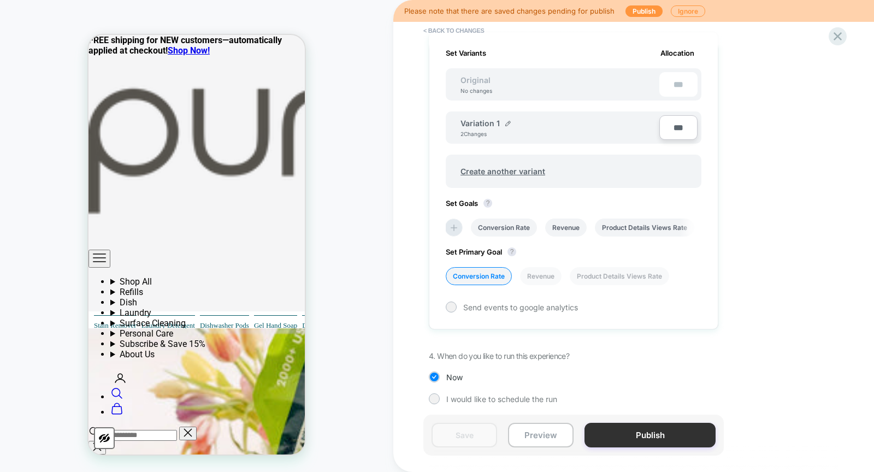
click at [628, 441] on button "Publish" at bounding box center [649, 435] width 131 height 25
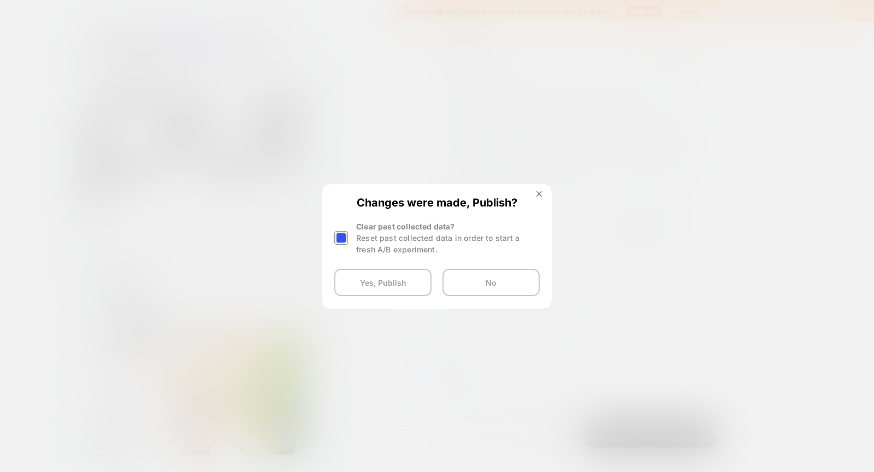
click at [340, 239] on div at bounding box center [341, 238] width 14 height 14
click at [360, 281] on button "Yes, Publish" at bounding box center [382, 282] width 97 height 27
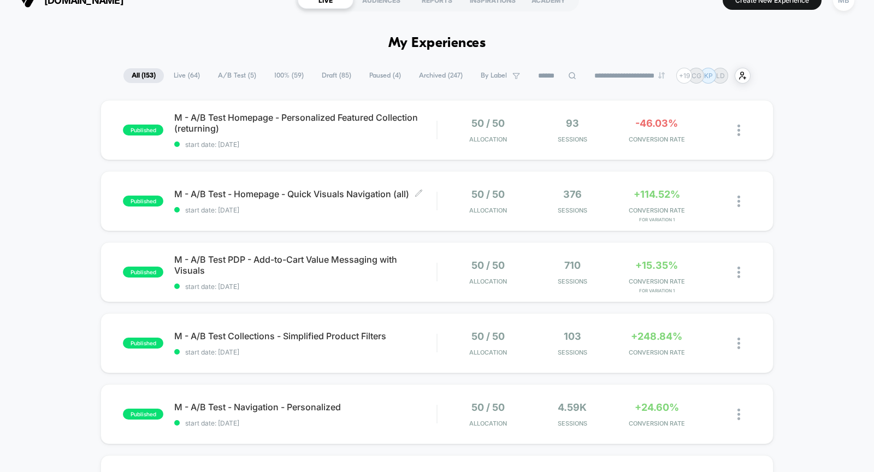
scroll to position [22, 0]
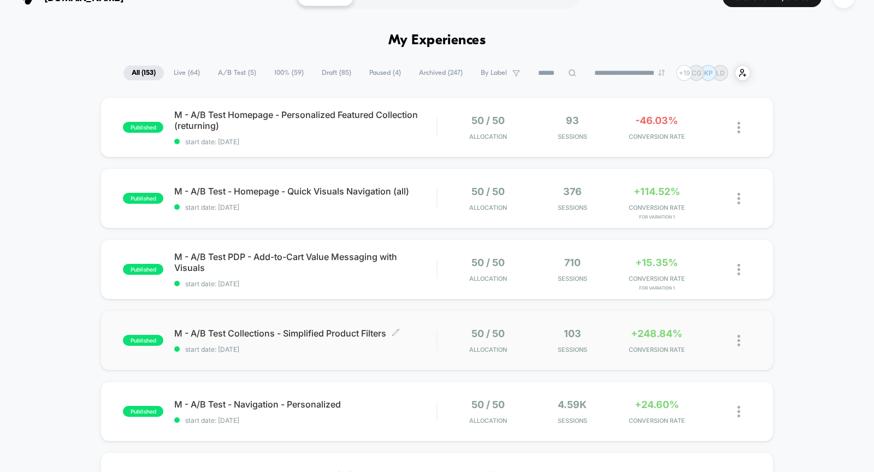
click at [317, 342] on div "M - A/B Test Collections - Simplified Product Filters Click to edit experience …" at bounding box center [305, 341] width 262 height 26
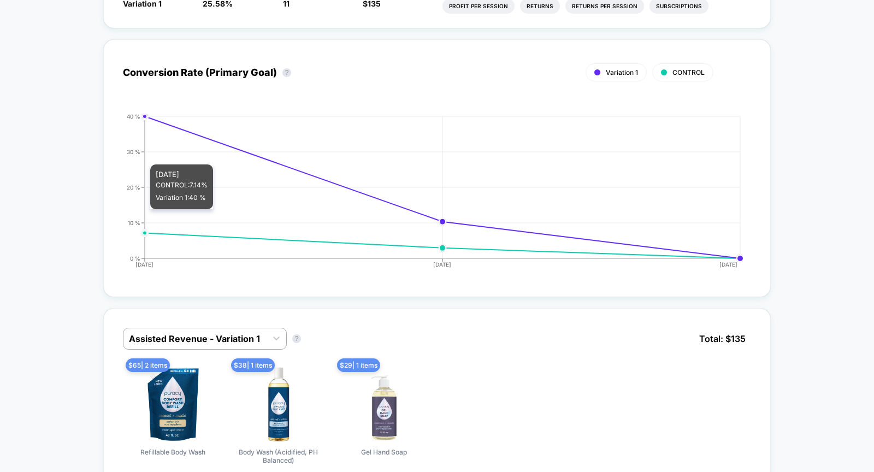
scroll to position [464, 0]
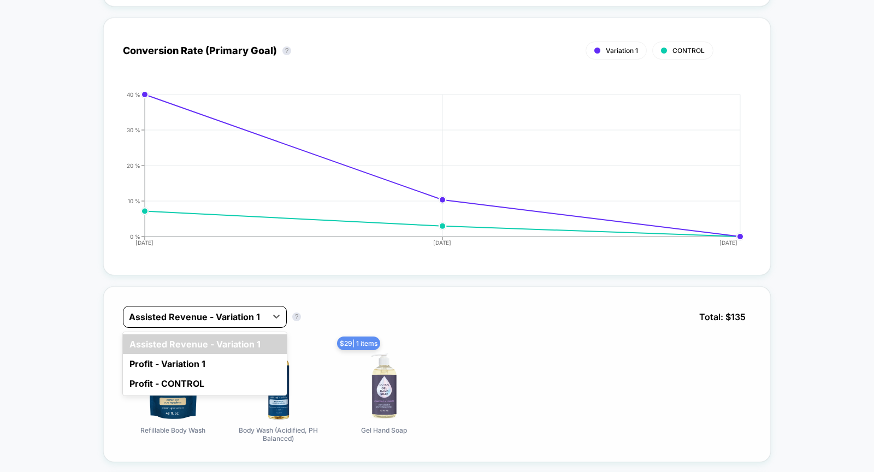
click at [253, 318] on div at bounding box center [195, 316] width 132 height 13
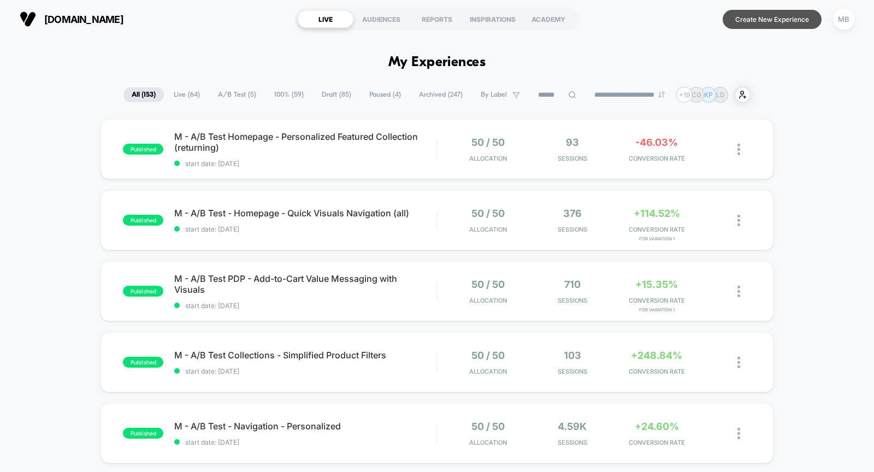
click at [758, 27] on button "Create New Experience" at bounding box center [772, 19] width 99 height 19
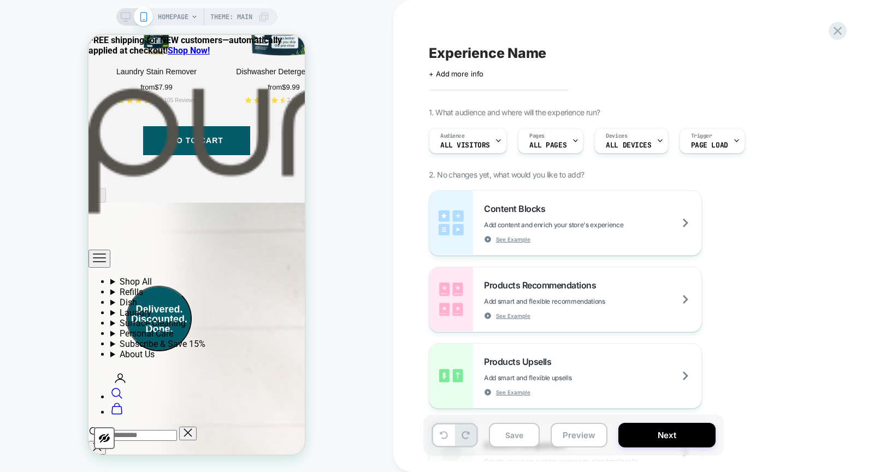
scroll to position [1675, 0]
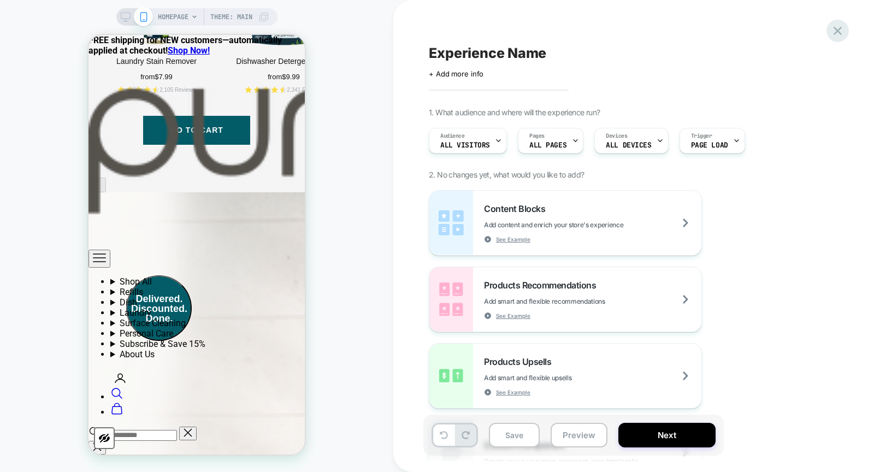
click at [842, 29] on icon at bounding box center [837, 30] width 15 height 15
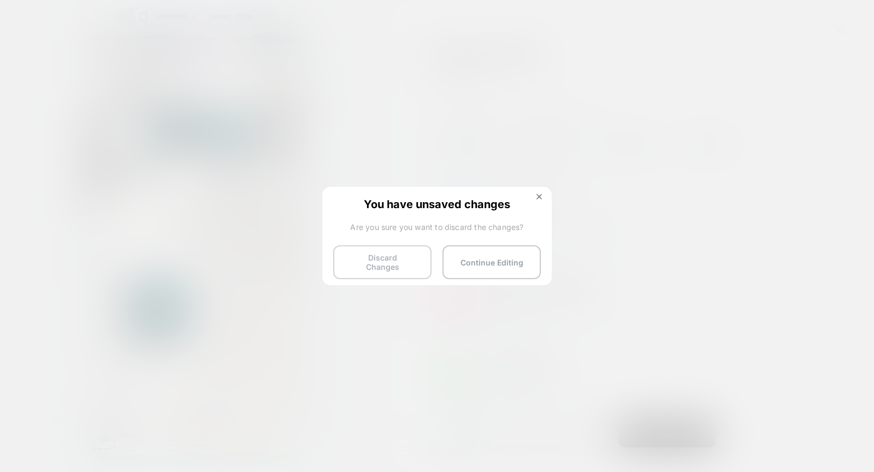
click at [389, 262] on button "Discard Changes" at bounding box center [382, 262] width 98 height 34
